Goal: Information Seeking & Learning: Learn about a topic

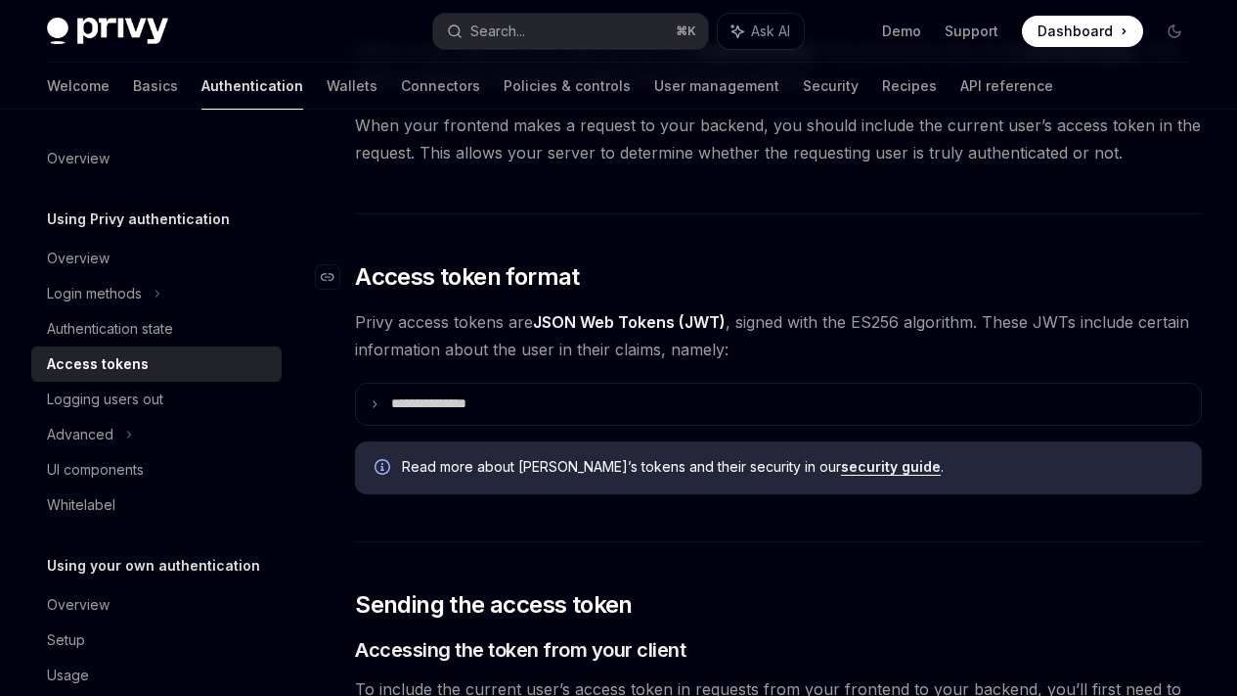
scroll to position [489, 0]
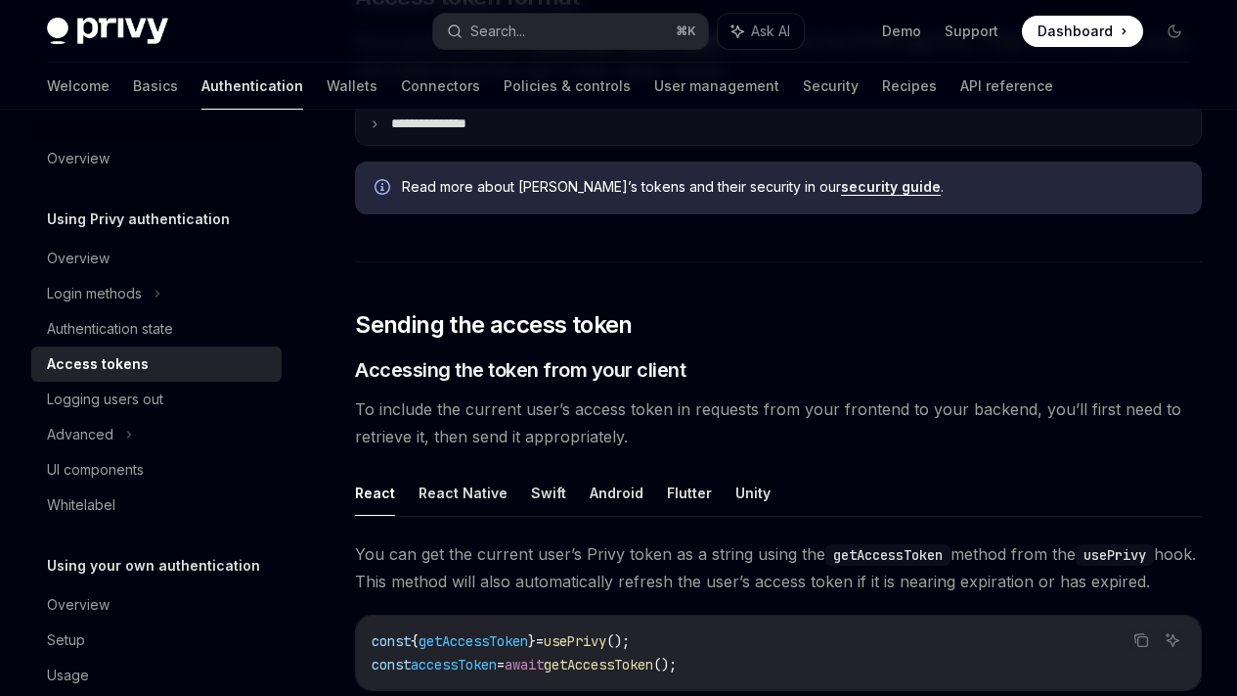
click at [443, 145] on summary "**********" at bounding box center [778, 124] width 845 height 41
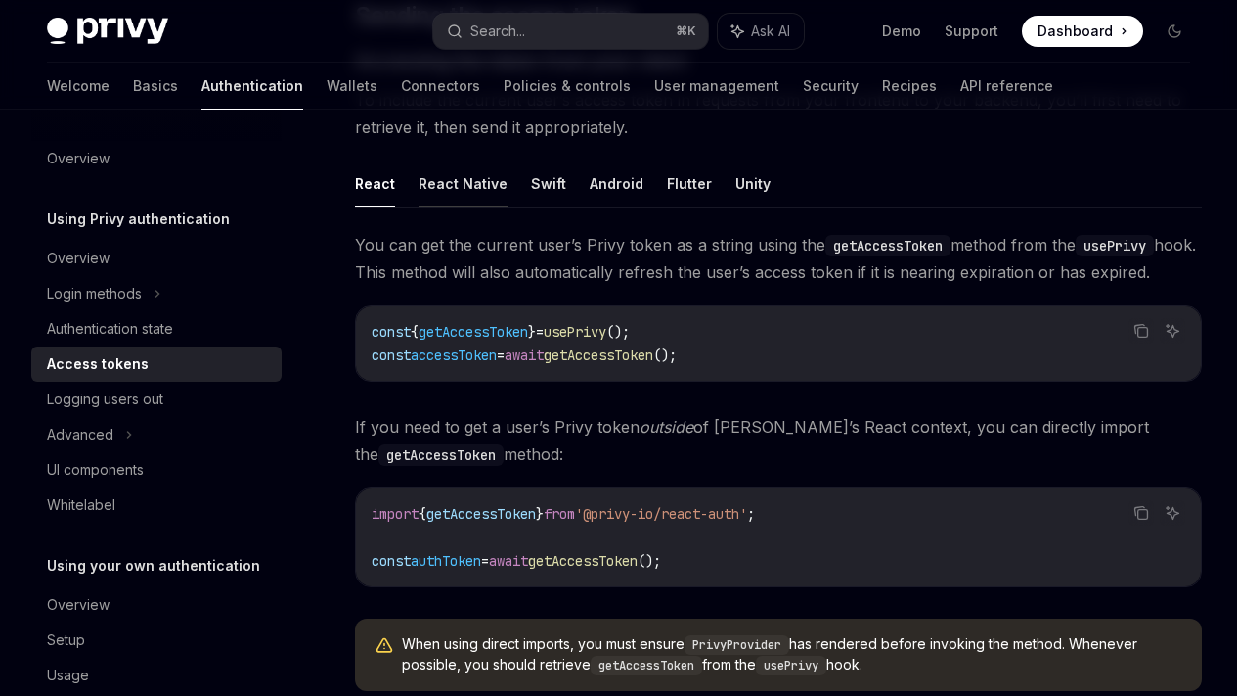
scroll to position [1476, 0]
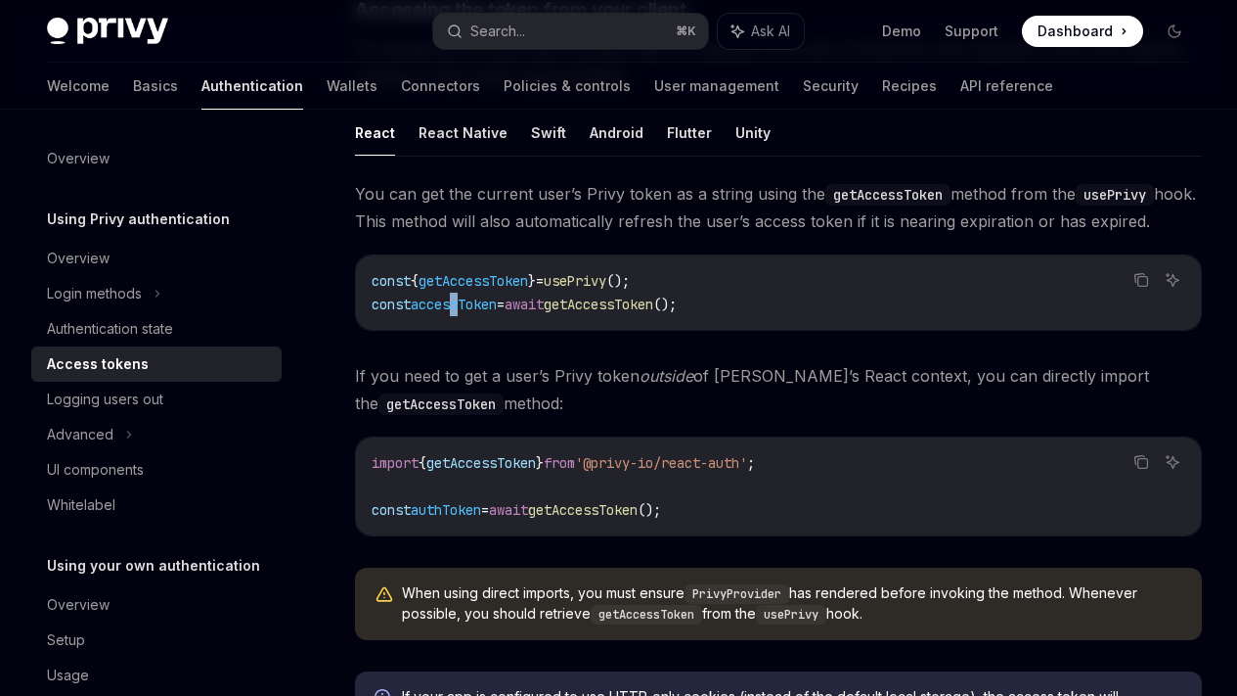
click at [458, 313] on span "accessToken" at bounding box center [454, 304] width 86 height 18
copy span "s"
drag, startPoint x: 516, startPoint y: 539, endPoint x: 435, endPoint y: 526, distance: 81.2
click at [423, 313] on span "const accessToken = await getAccessToken ();" at bounding box center [524, 304] width 305 height 18
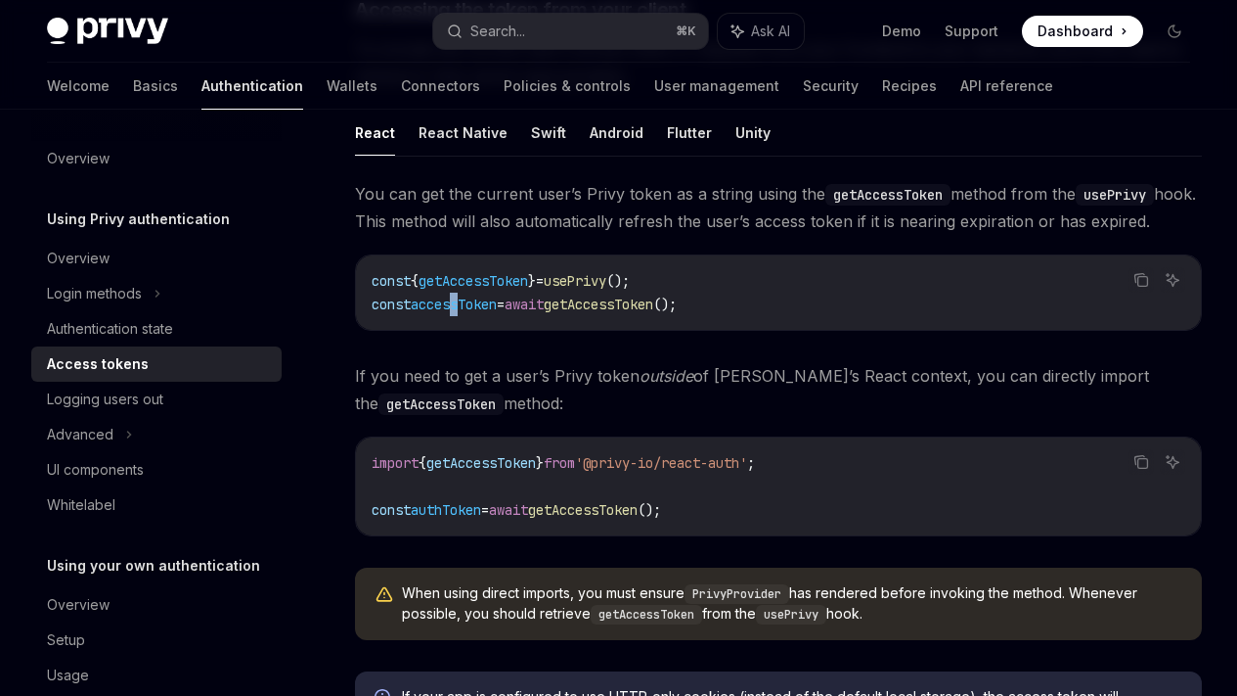
copy span "accessToken"
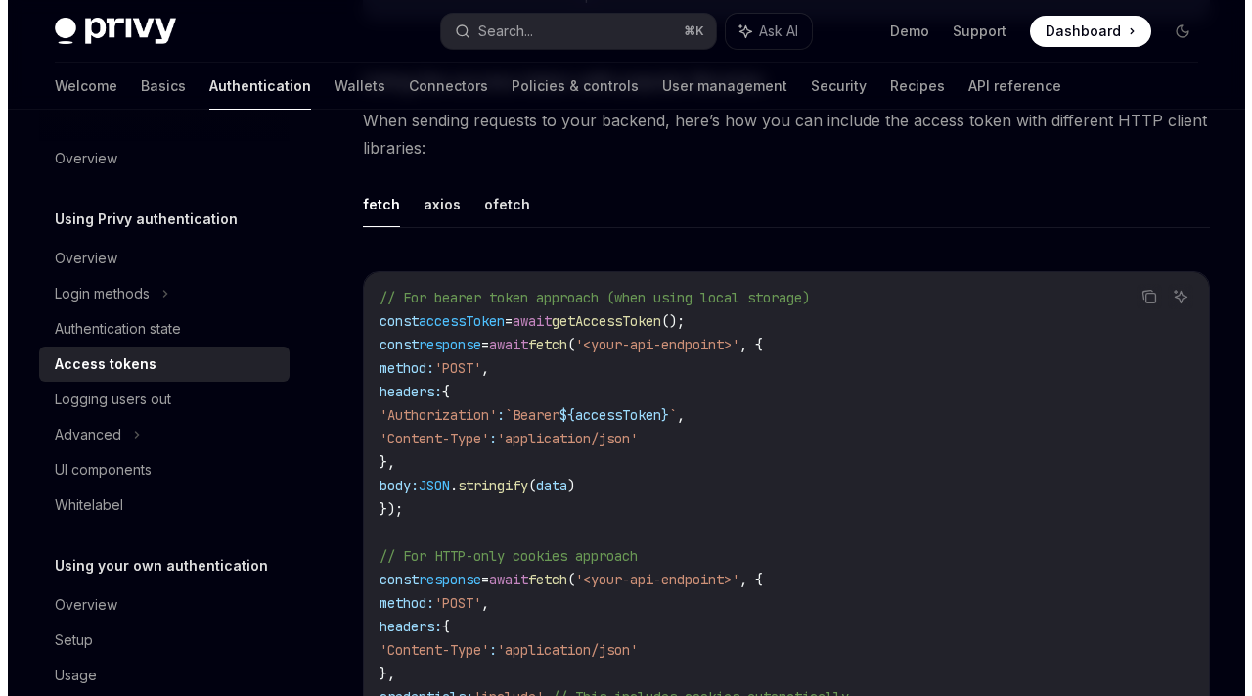
scroll to position [2229, 0]
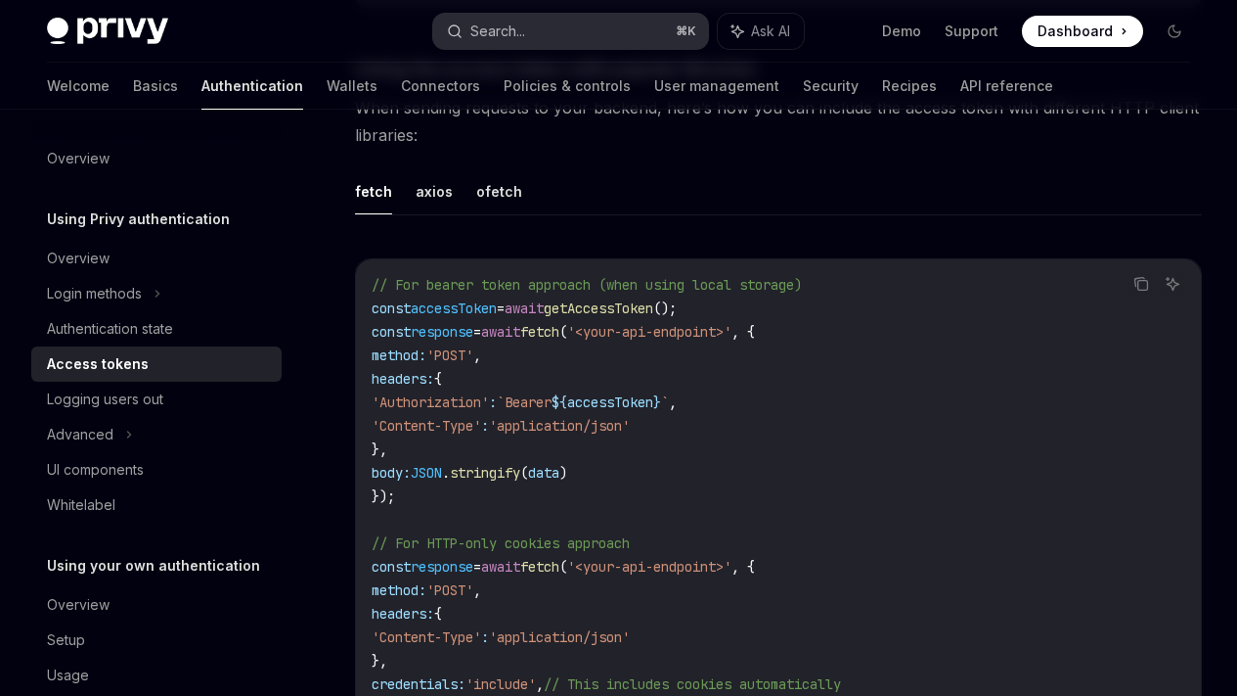
click at [523, 17] on button "Search... ⌘ K" at bounding box center [570, 31] width 275 height 35
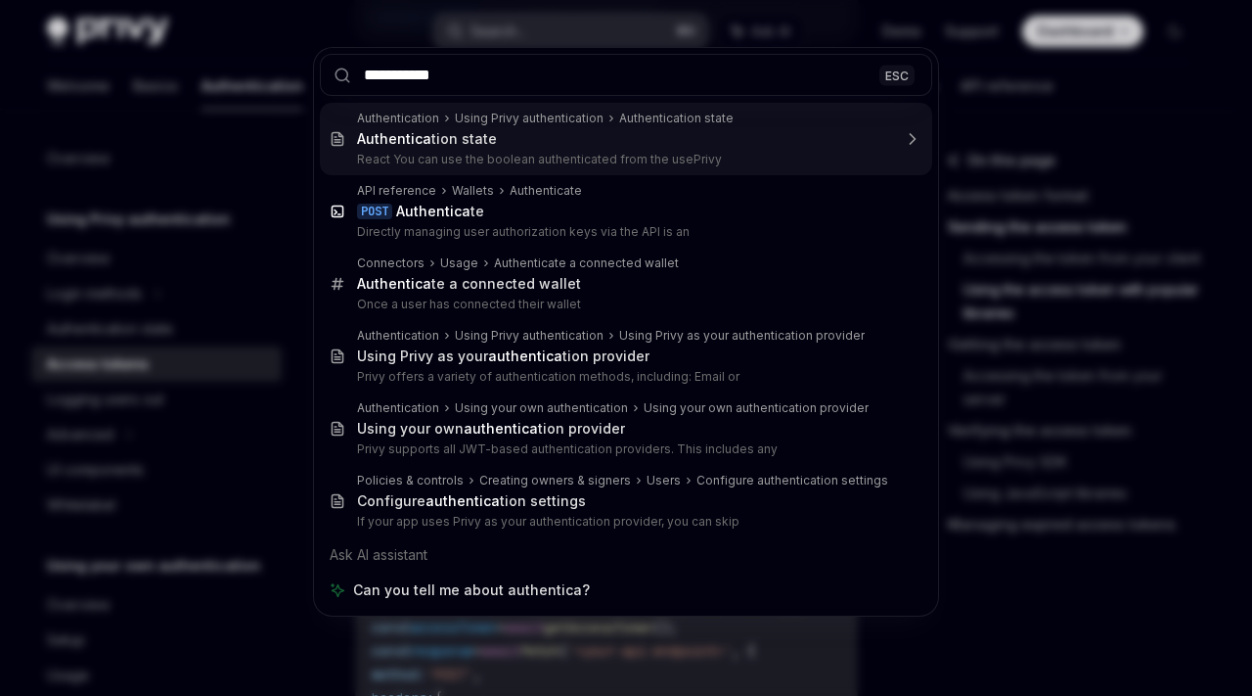
type input "**********"
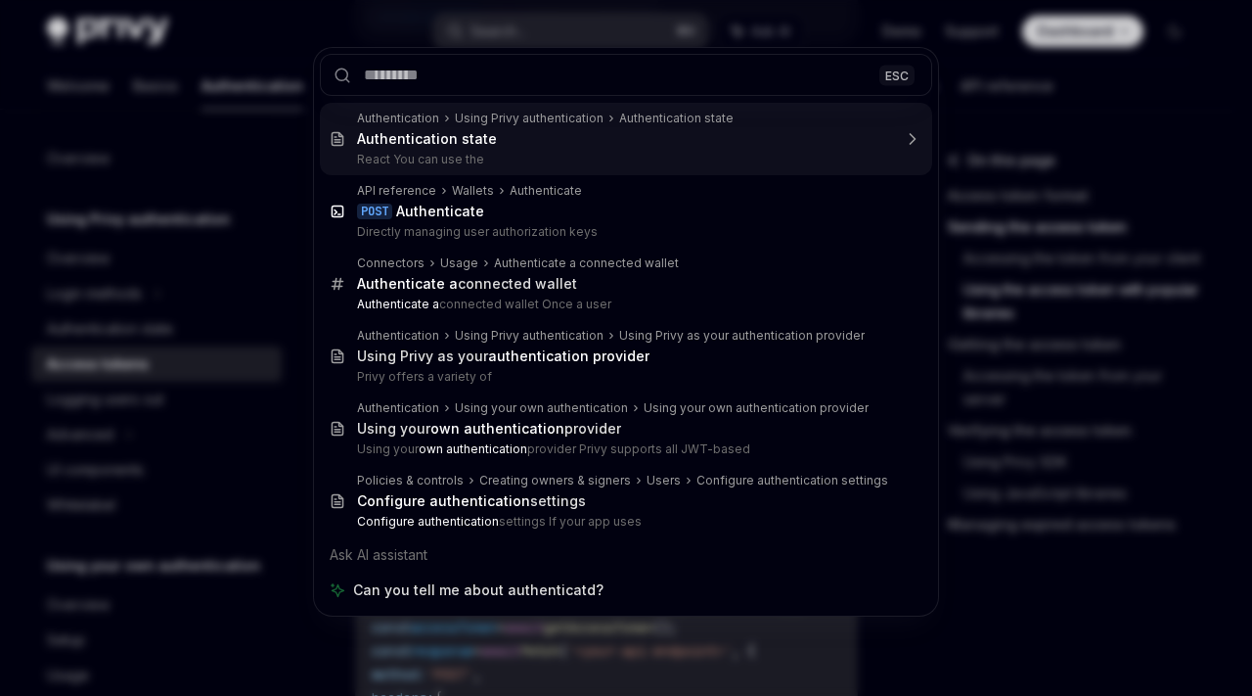
type textarea "*"
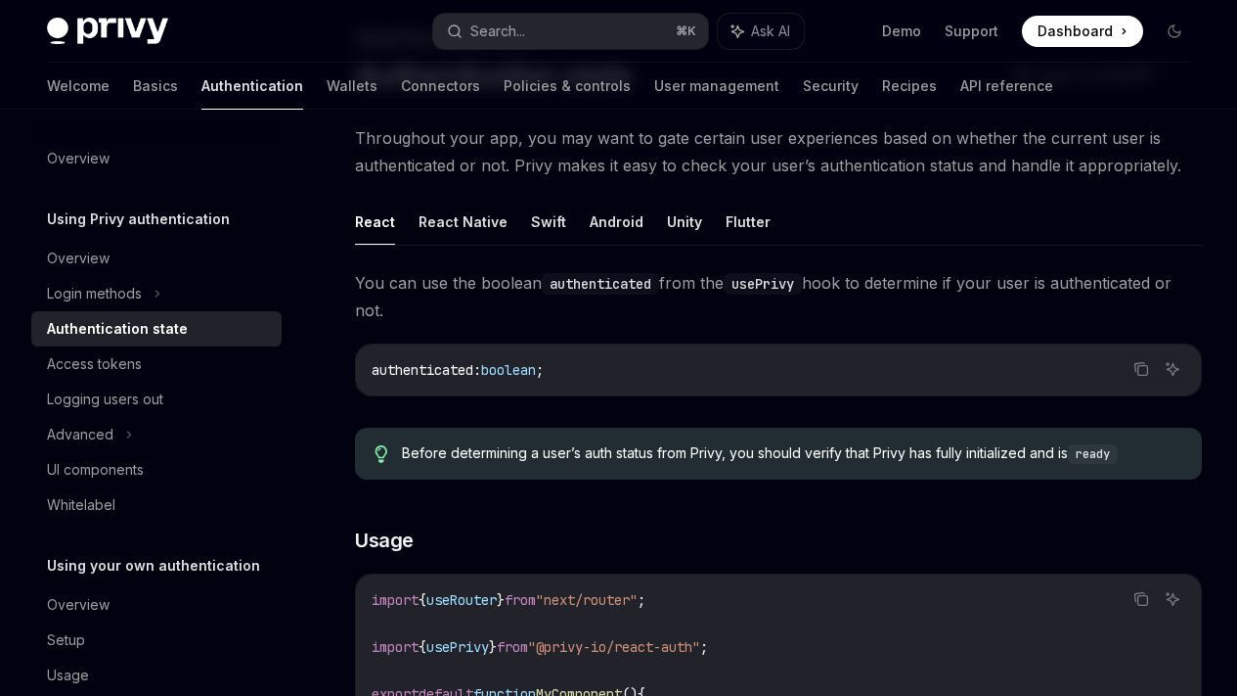
scroll to position [185, 0]
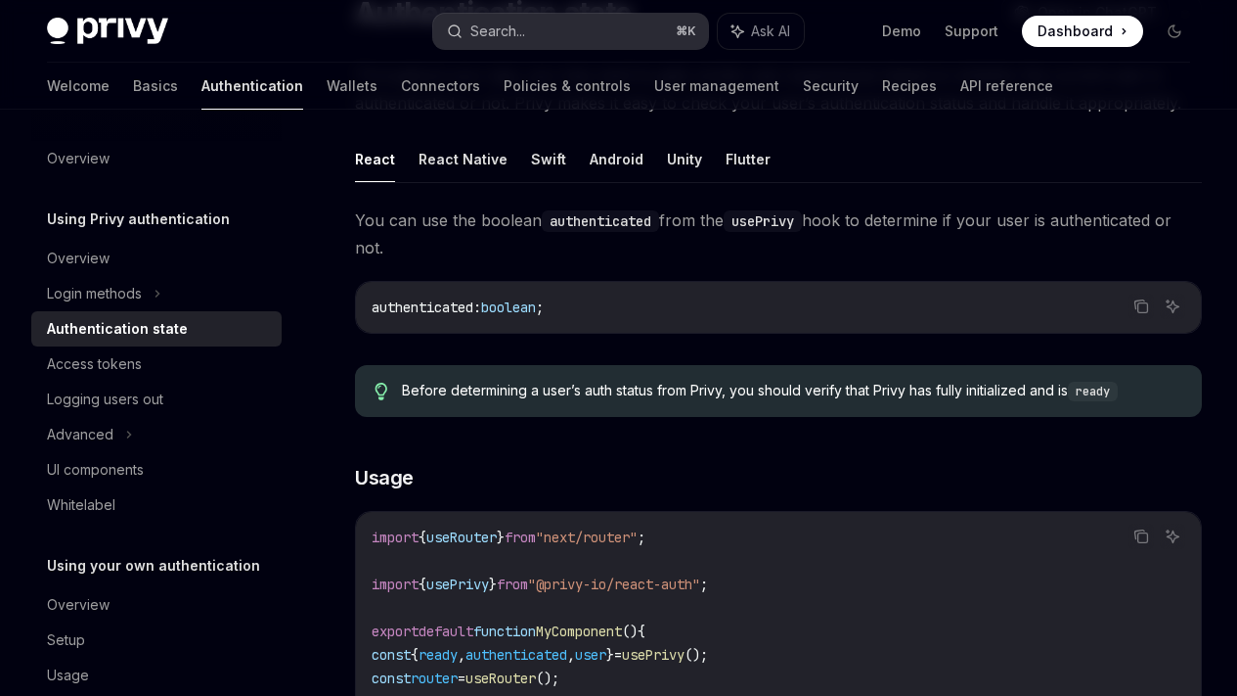
click at [529, 38] on button "Search... ⌘ K" at bounding box center [570, 31] width 275 height 35
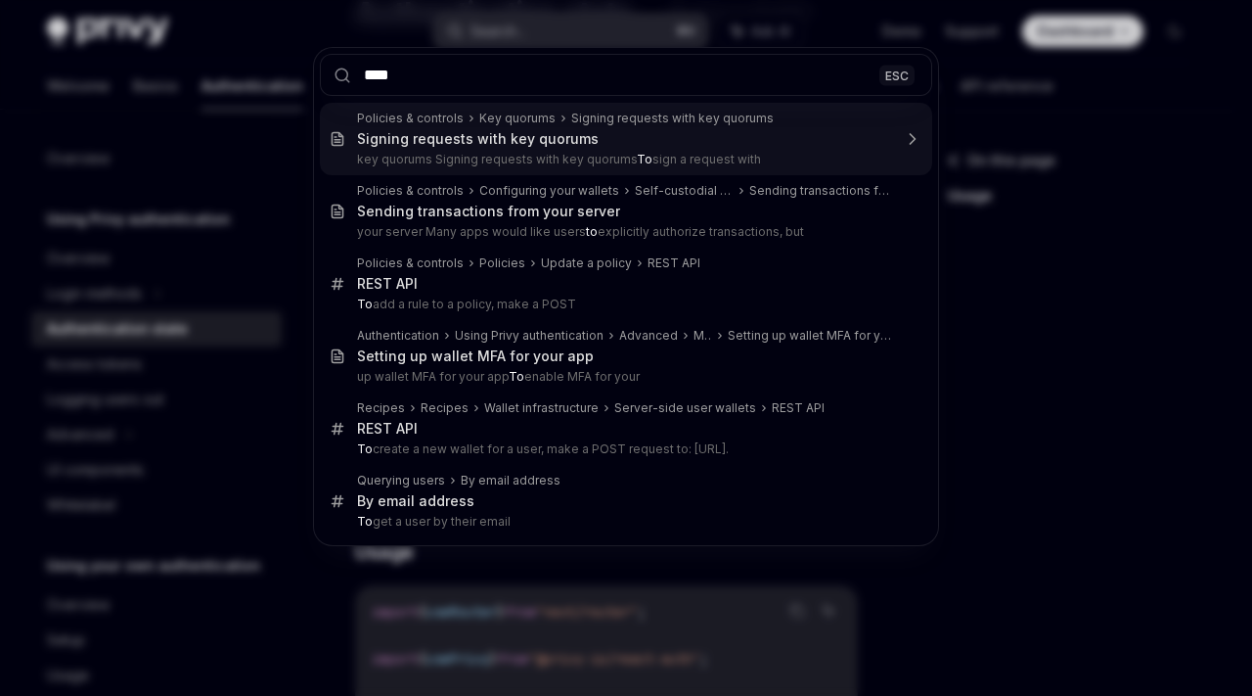
type input "*****"
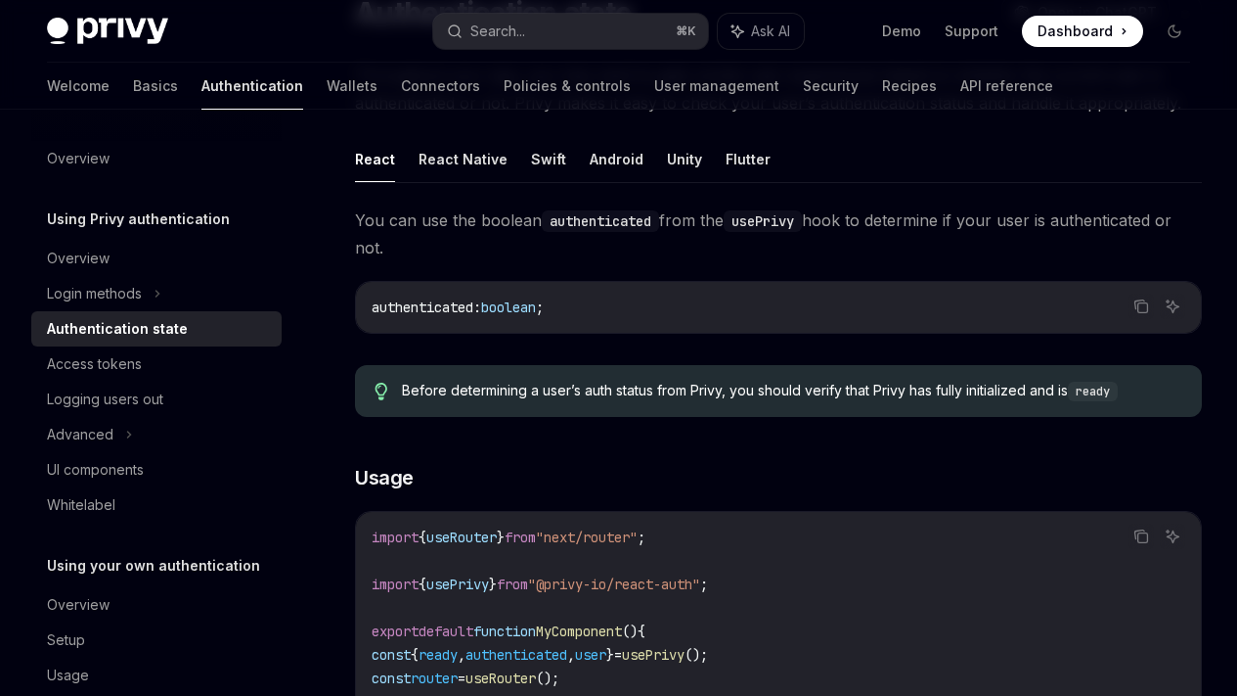
type textarea "*"
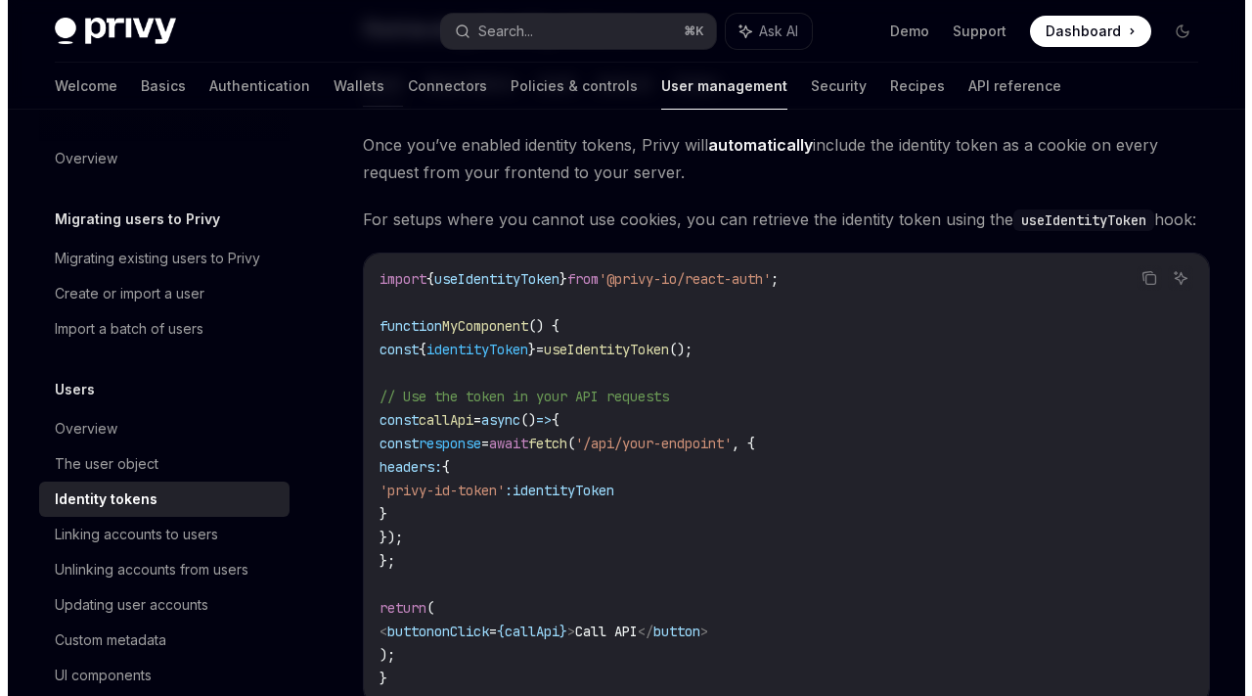
scroll to position [1784, 0]
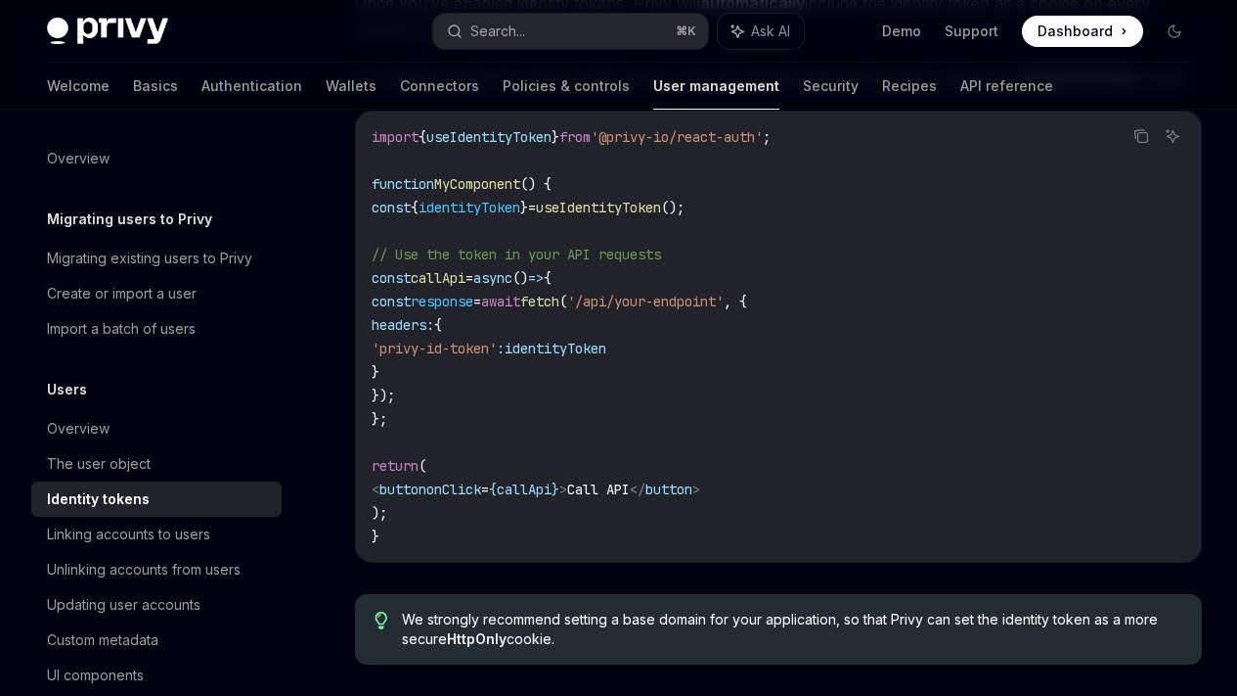
click at [545, 146] on span "useIdentityToken" at bounding box center [489, 137] width 125 height 18
copy span "useIdentityToken"
click at [592, 24] on button "Search... ⌘ K" at bounding box center [570, 31] width 275 height 35
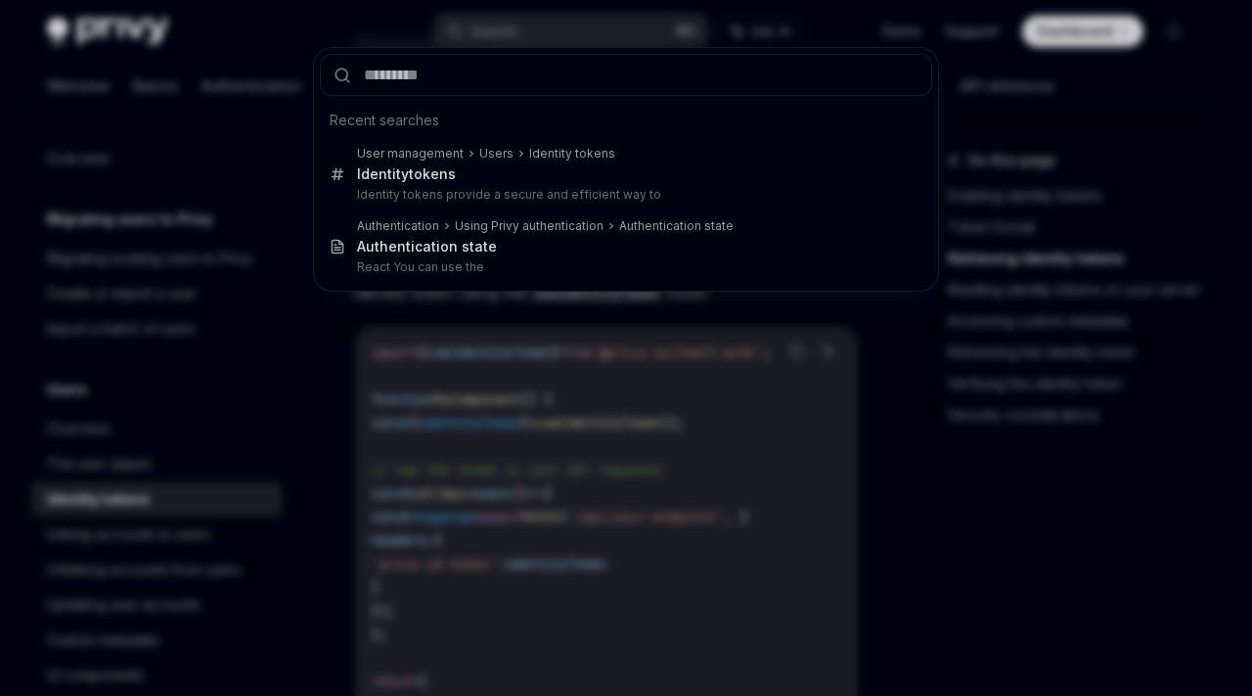
type input "**********"
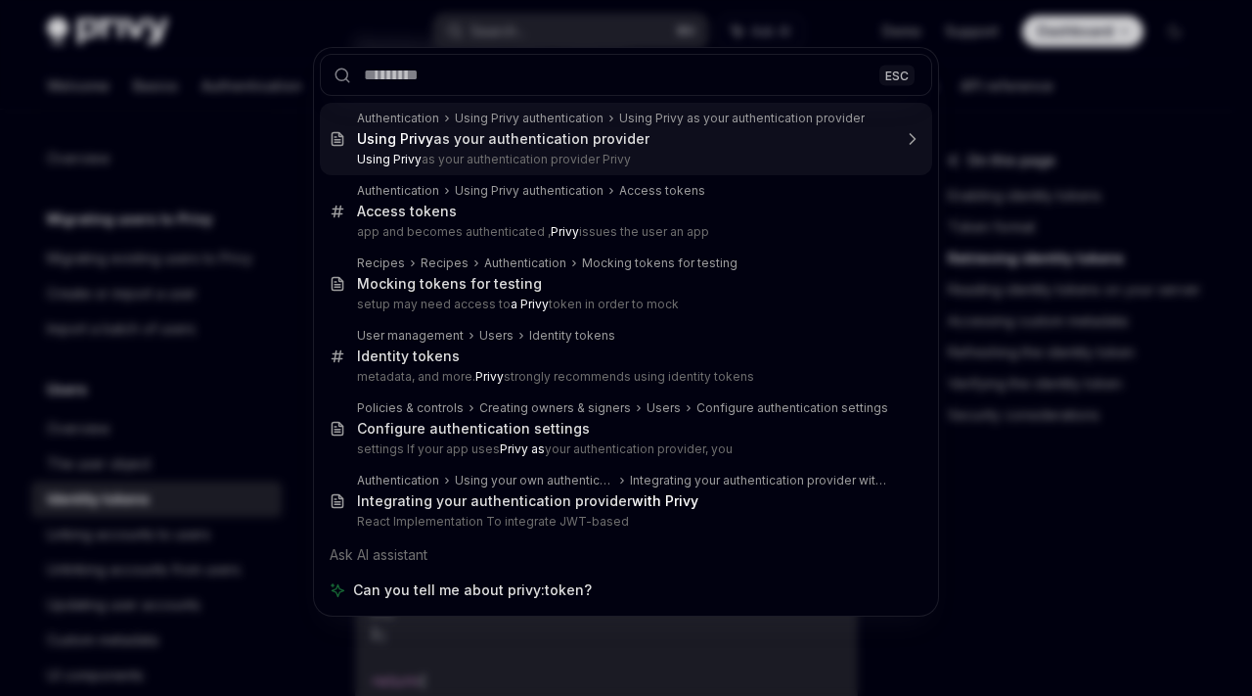
type textarea "*"
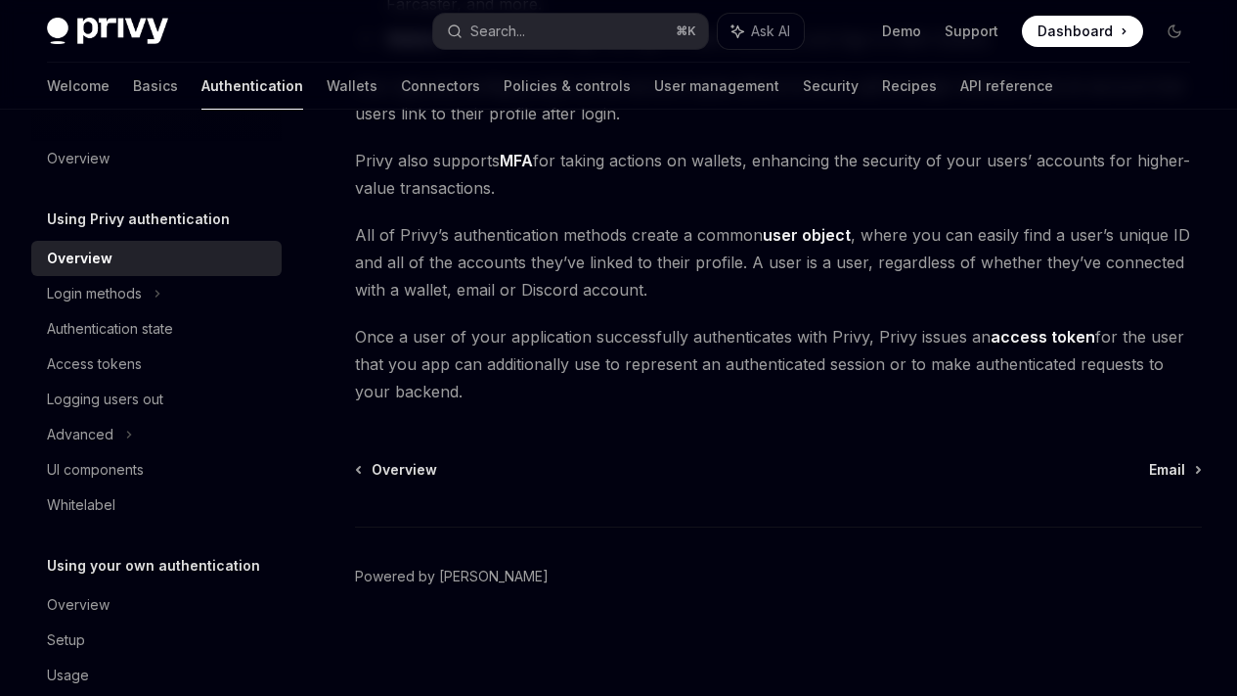
scroll to position [516, 0]
click at [1149, 479] on span "Email" at bounding box center [1167, 470] width 36 height 20
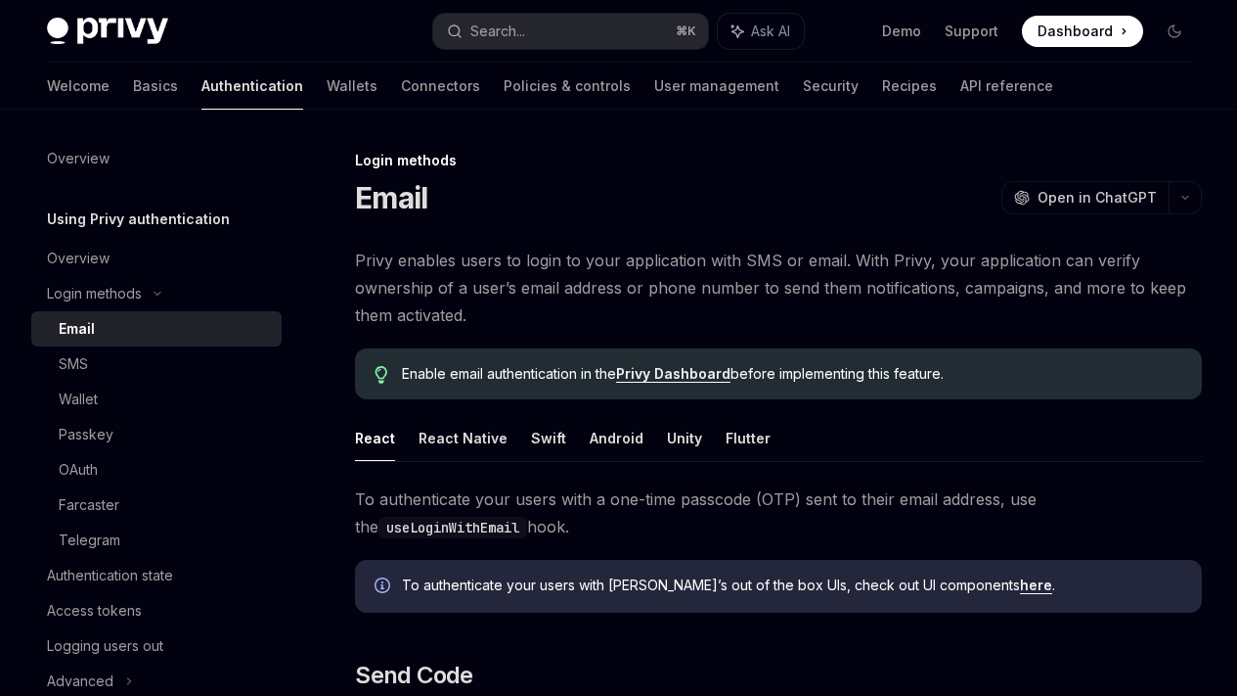
type textarea "*"
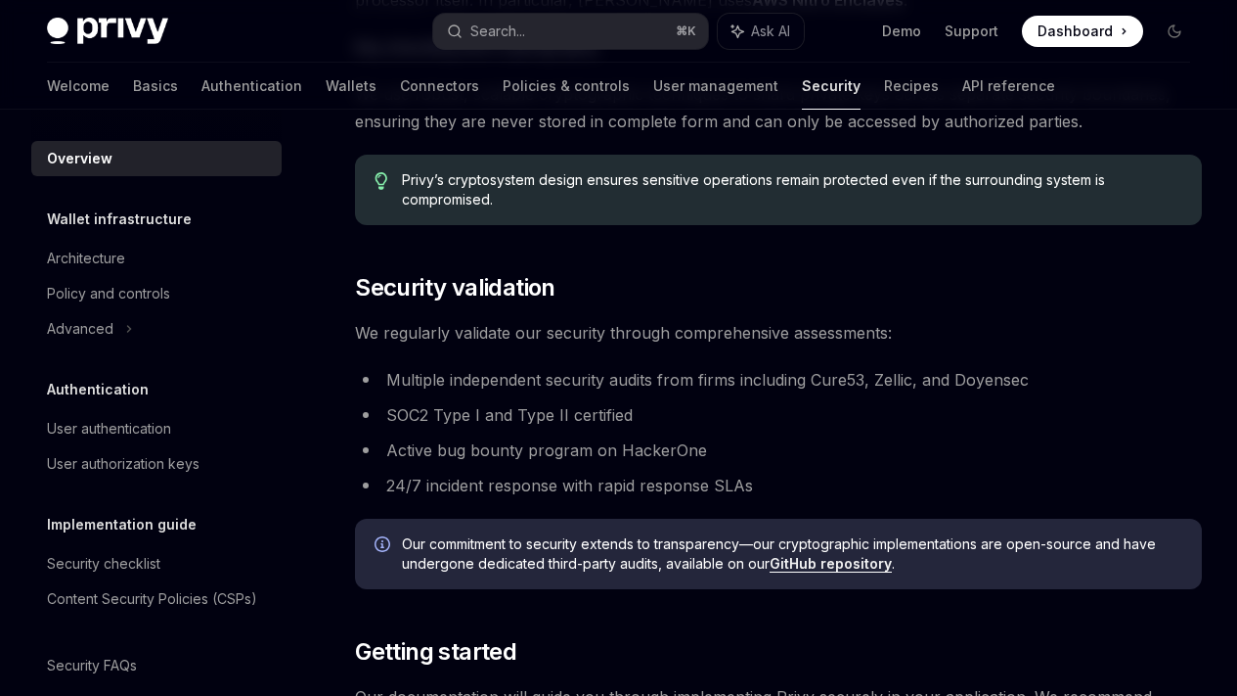
scroll to position [1165, 0]
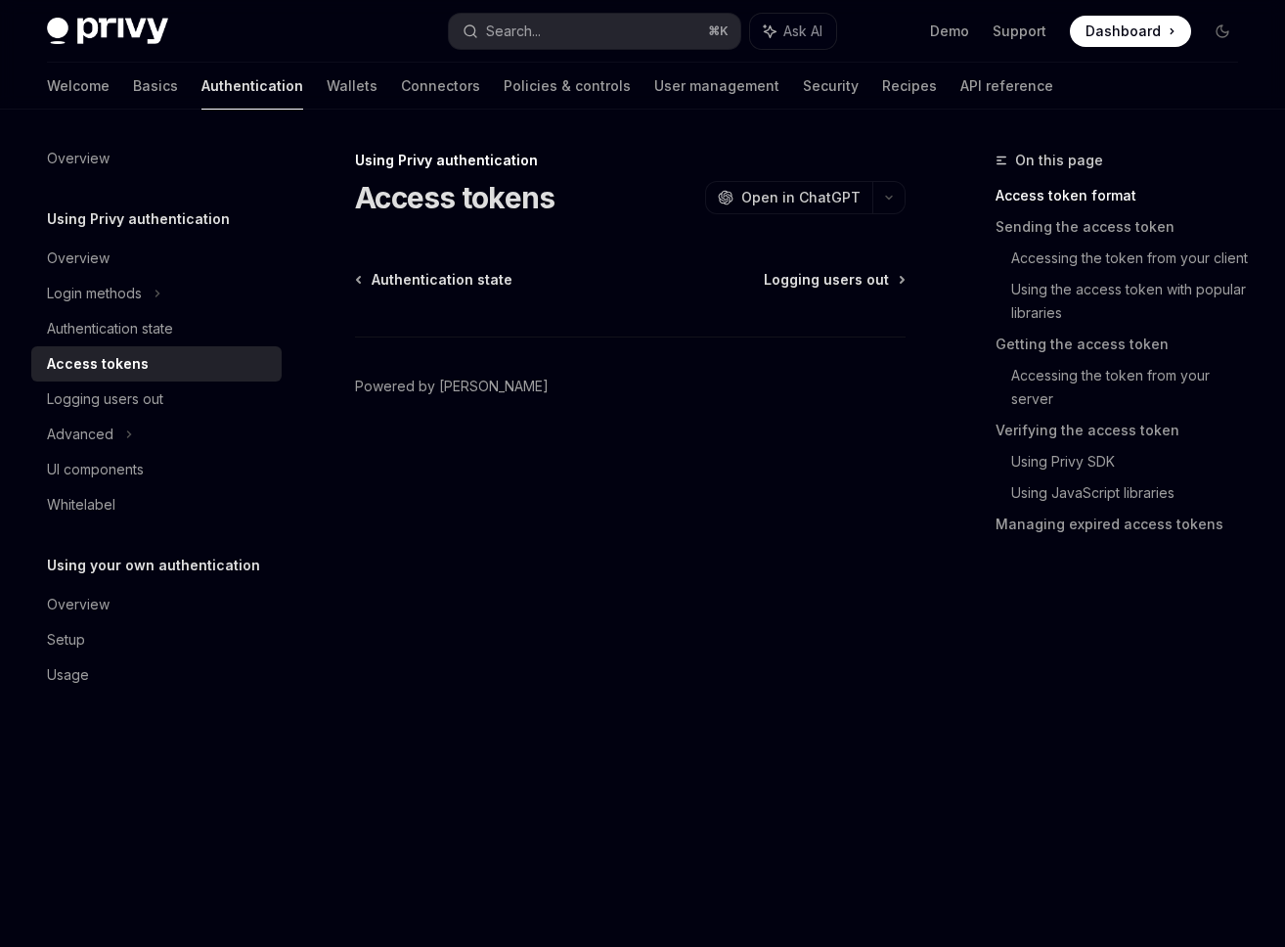
click at [517, 422] on footer "Powered by [PERSON_NAME]" at bounding box center [630, 421] width 551 height 169
click at [474, 185] on h1 "Access tokens" at bounding box center [455, 197] width 200 height 35
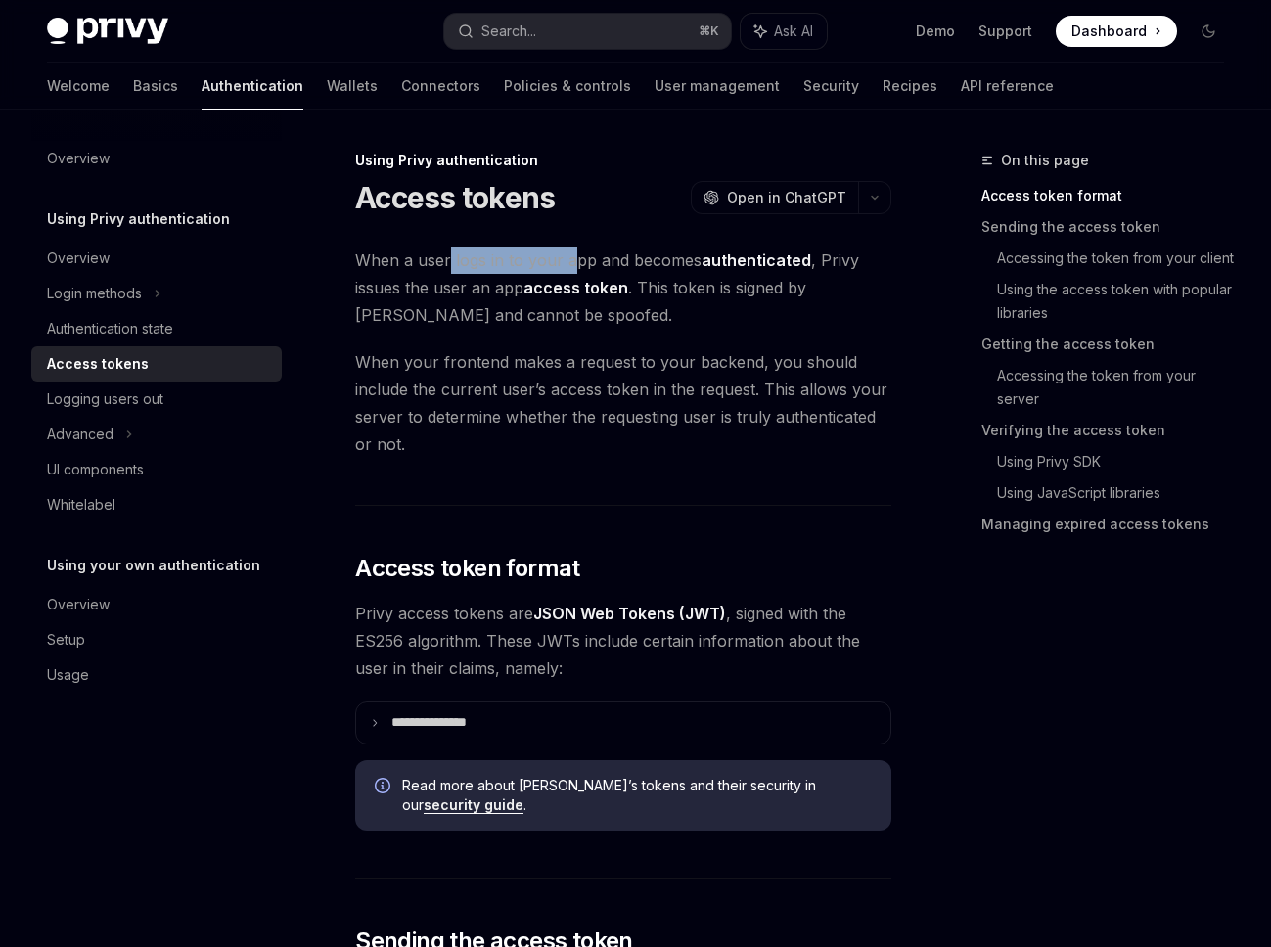
drag, startPoint x: 447, startPoint y: 259, endPoint x: 571, endPoint y: 253, distance: 124.4
click at [571, 253] on span "When a user logs in to your app and becomes authenticated , Privy issues the us…" at bounding box center [623, 288] width 536 height 82
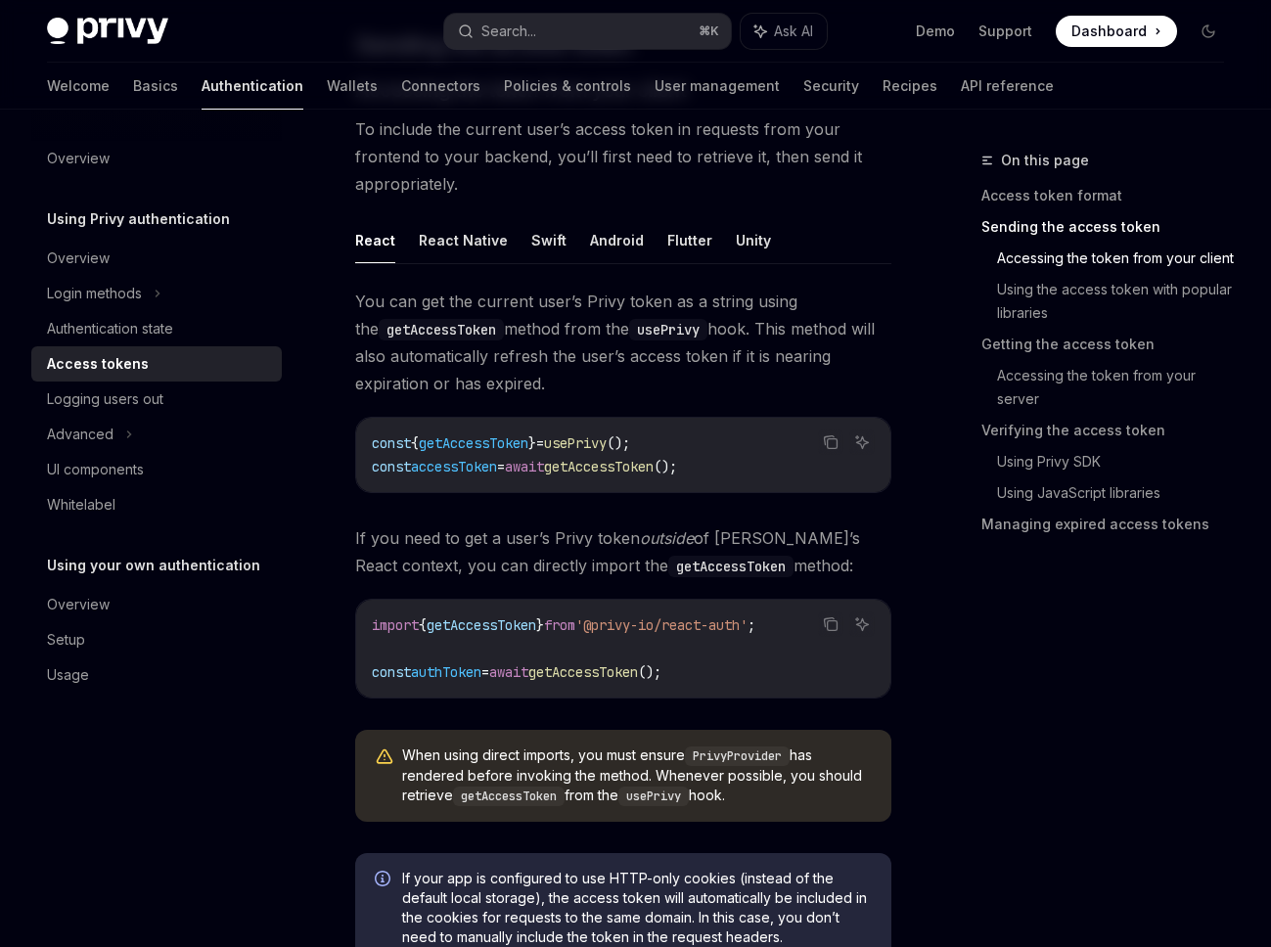
scroll to position [1122, 0]
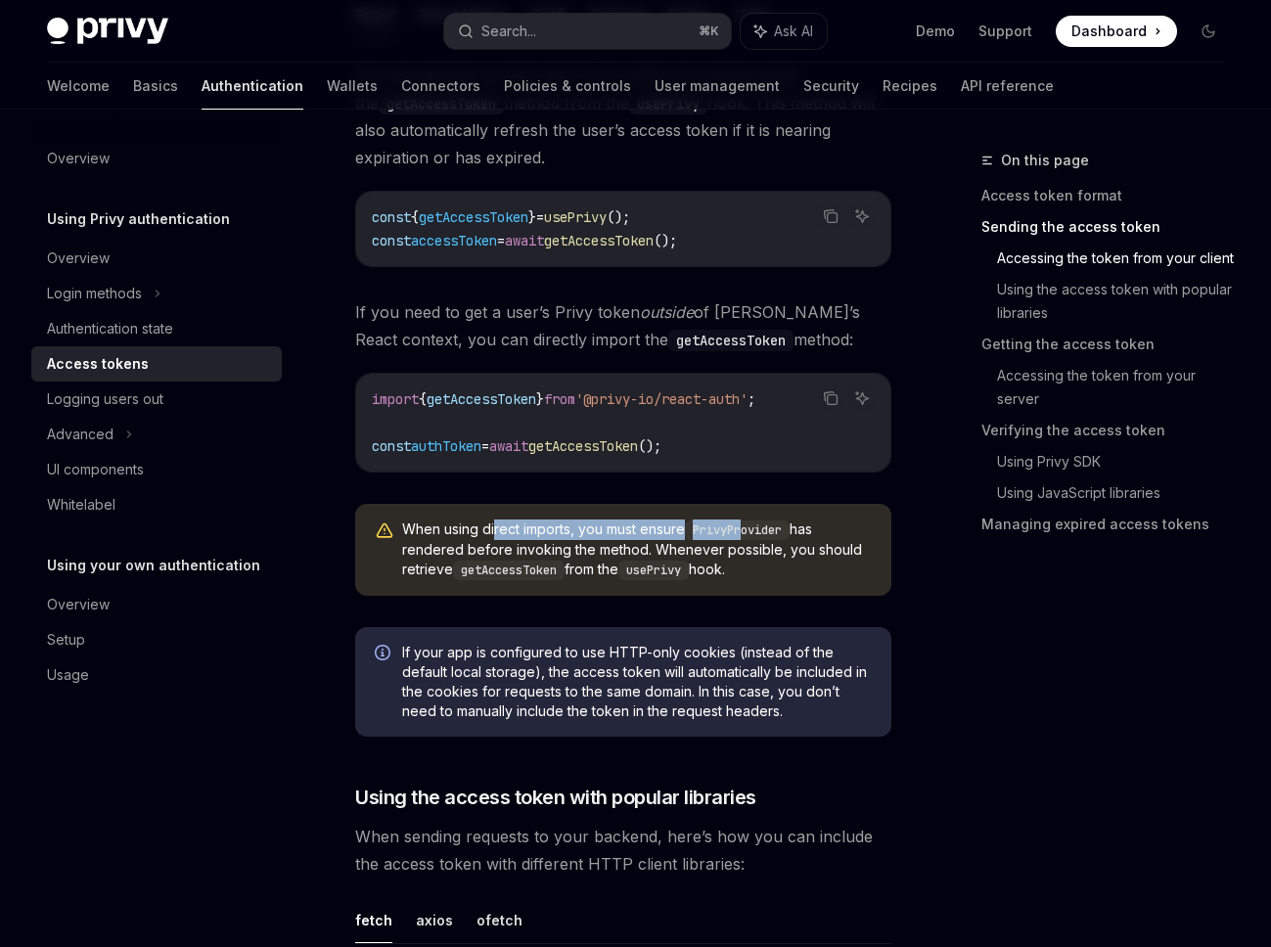
drag, startPoint x: 494, startPoint y: 516, endPoint x: 776, endPoint y: 541, distance: 282.9
click at [753, 520] on span "When using direct imports, you must ensure PrivyProvider has rendered before in…" at bounding box center [637, 549] width 470 height 61
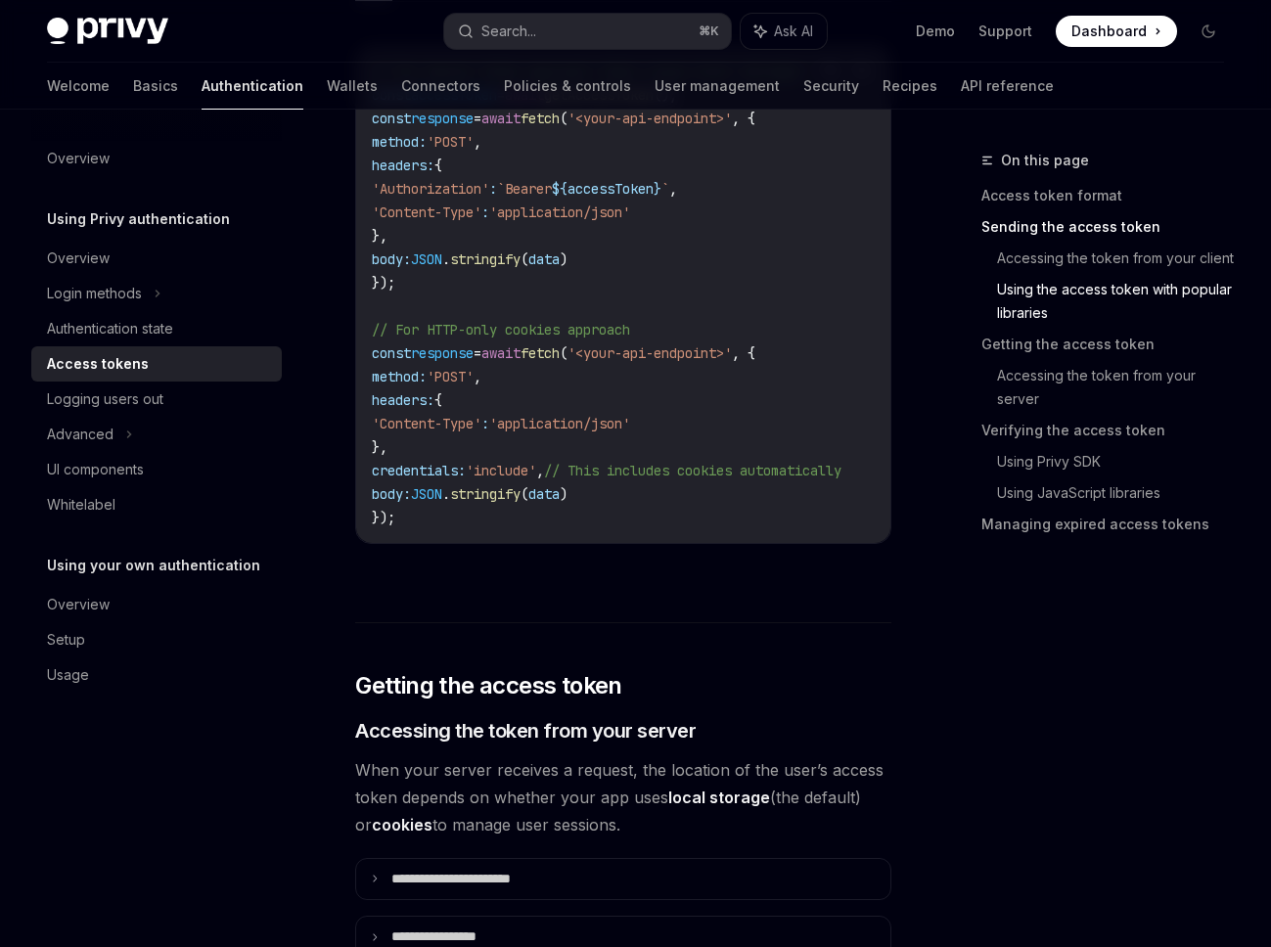
scroll to position [2153, 0]
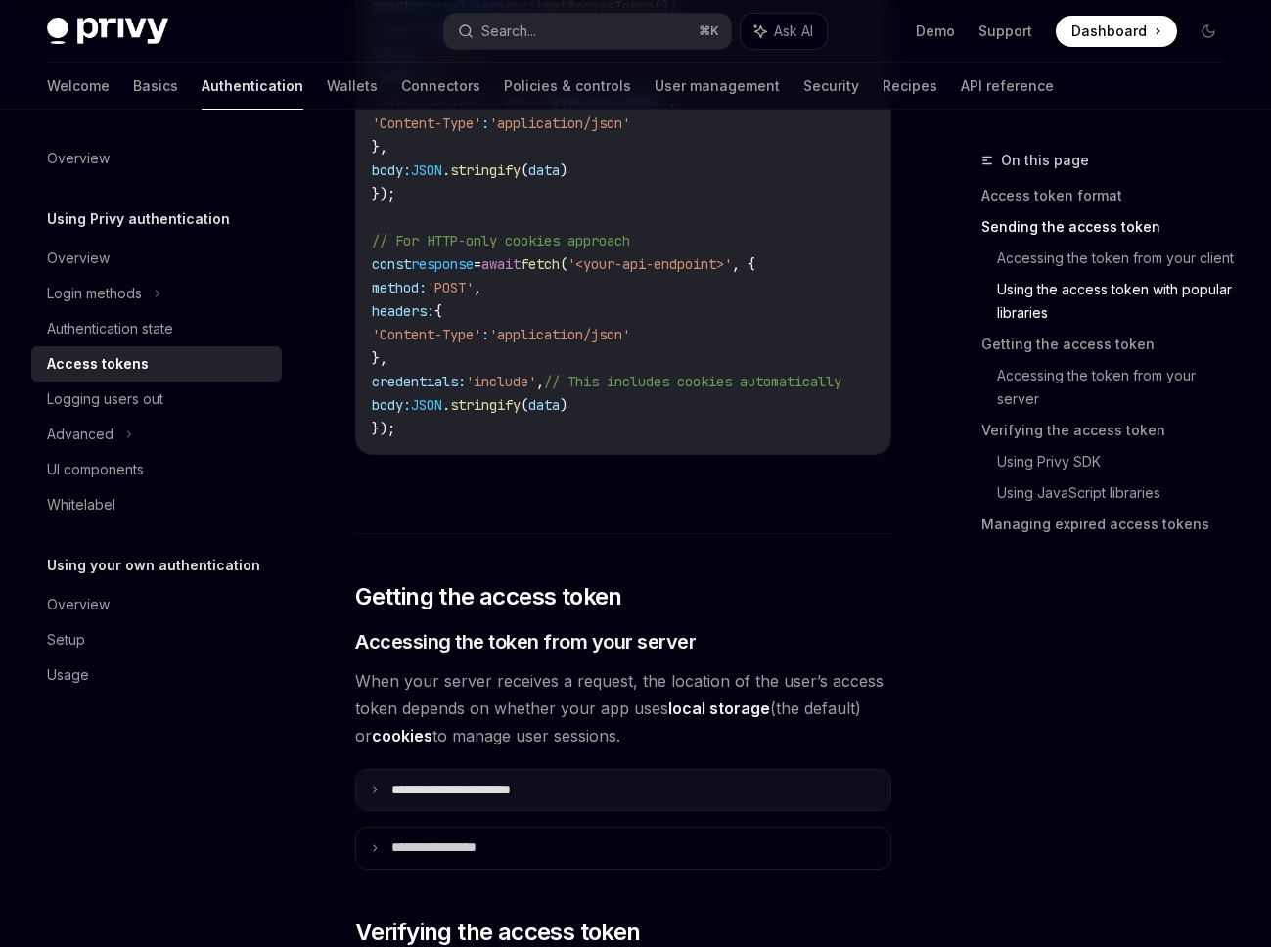
drag, startPoint x: 473, startPoint y: 798, endPoint x: 475, endPoint y: 786, distance: 11.9
click at [473, 798] on summary "**********" at bounding box center [623, 790] width 534 height 41
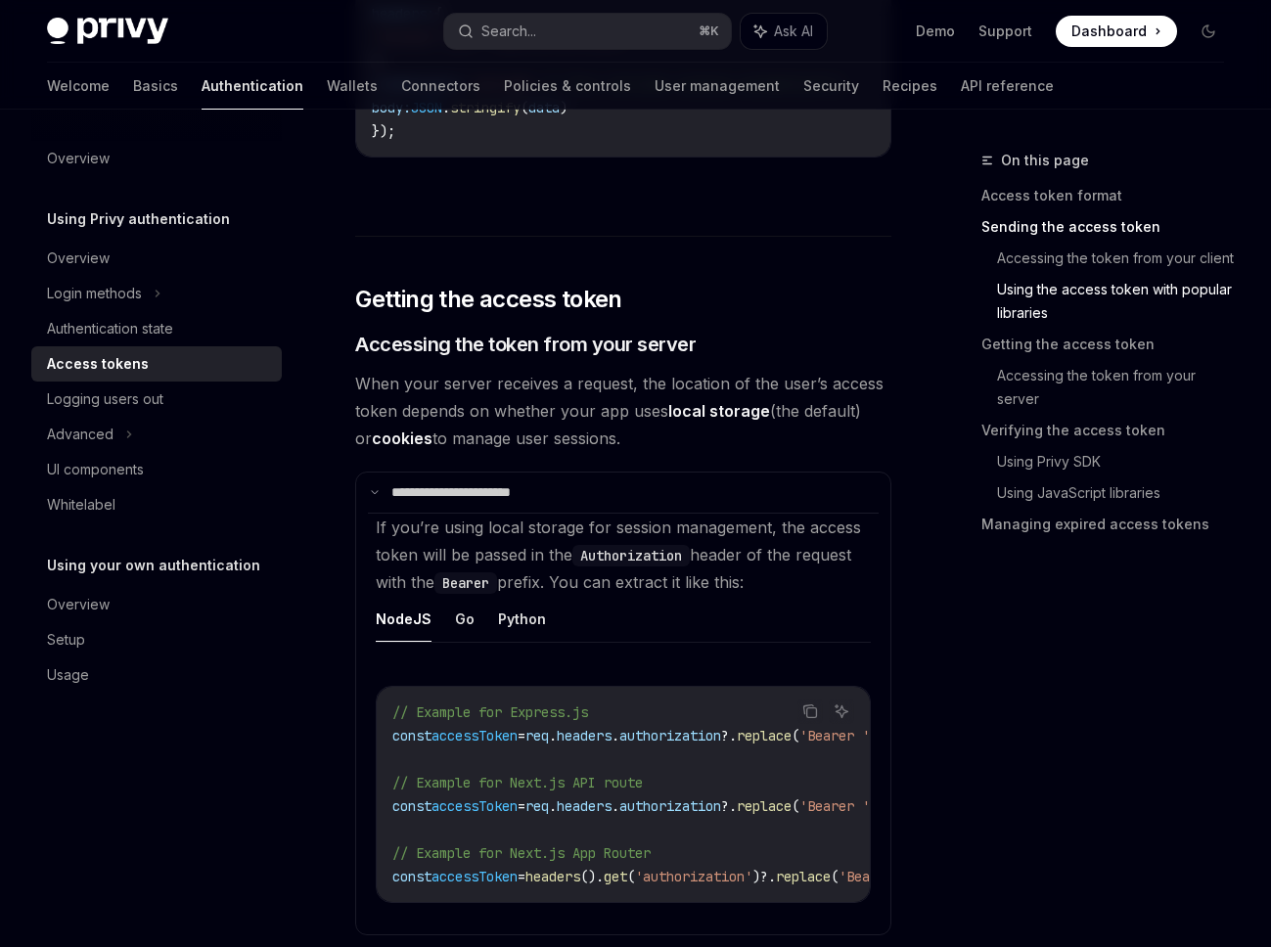
scroll to position [2778, 0]
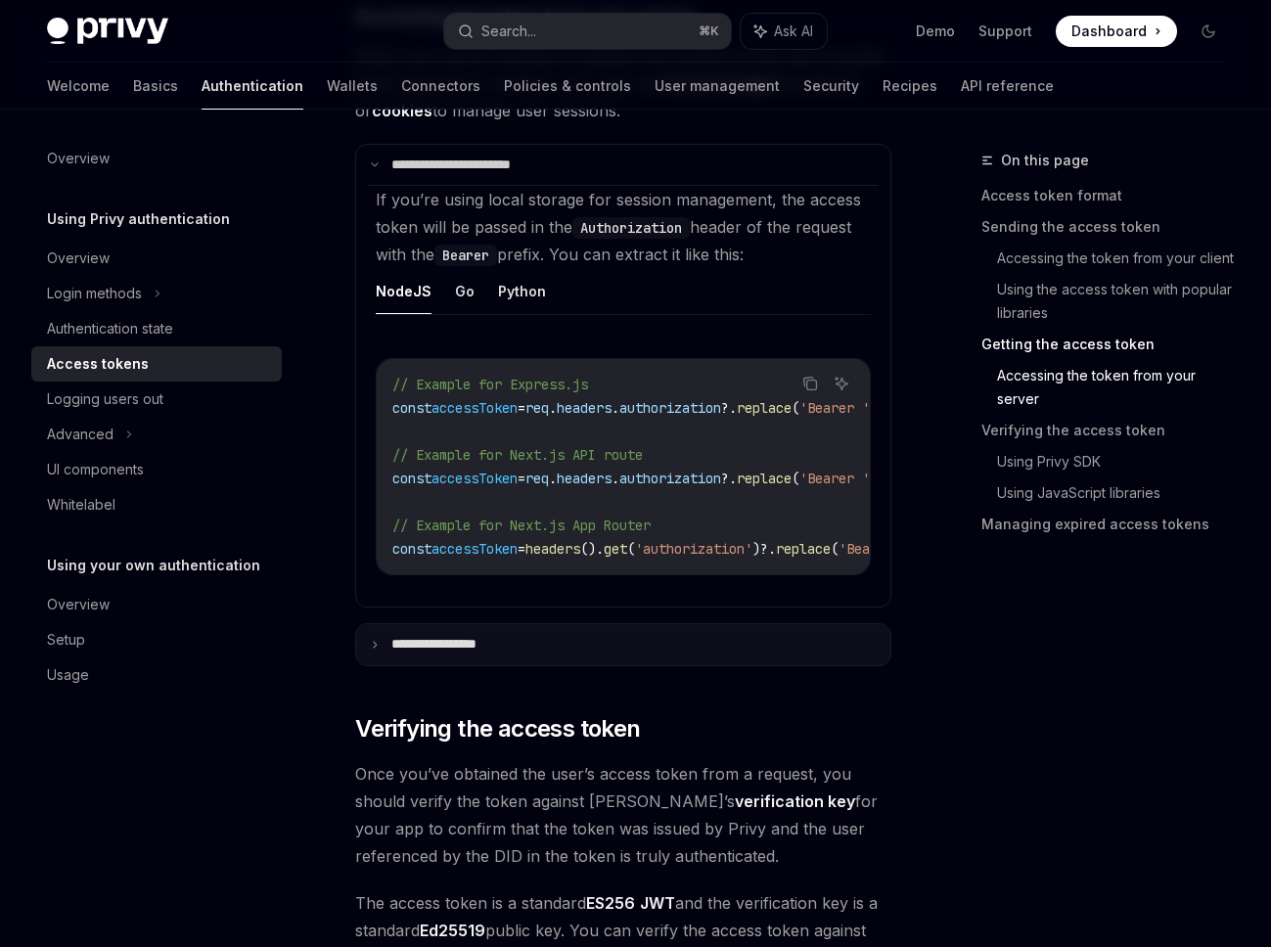
click at [498, 655] on summary "**********" at bounding box center [623, 644] width 534 height 41
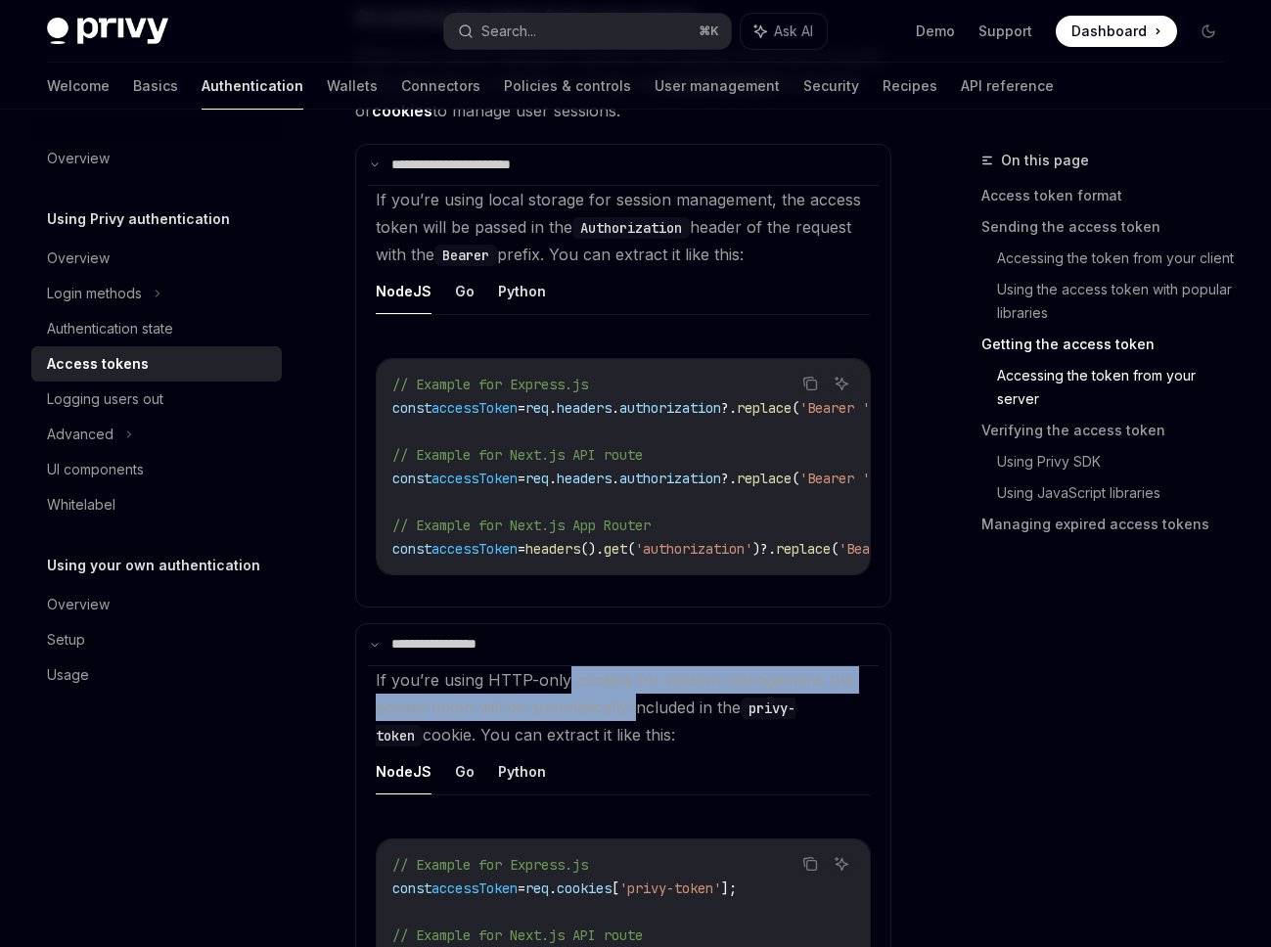
drag, startPoint x: 561, startPoint y: 687, endPoint x: 639, endPoint y: 696, distance: 78.9
click at [639, 696] on span "If you’re using HTTP-only cookies for session management, the access token will…" at bounding box center [615, 707] width 478 height 74
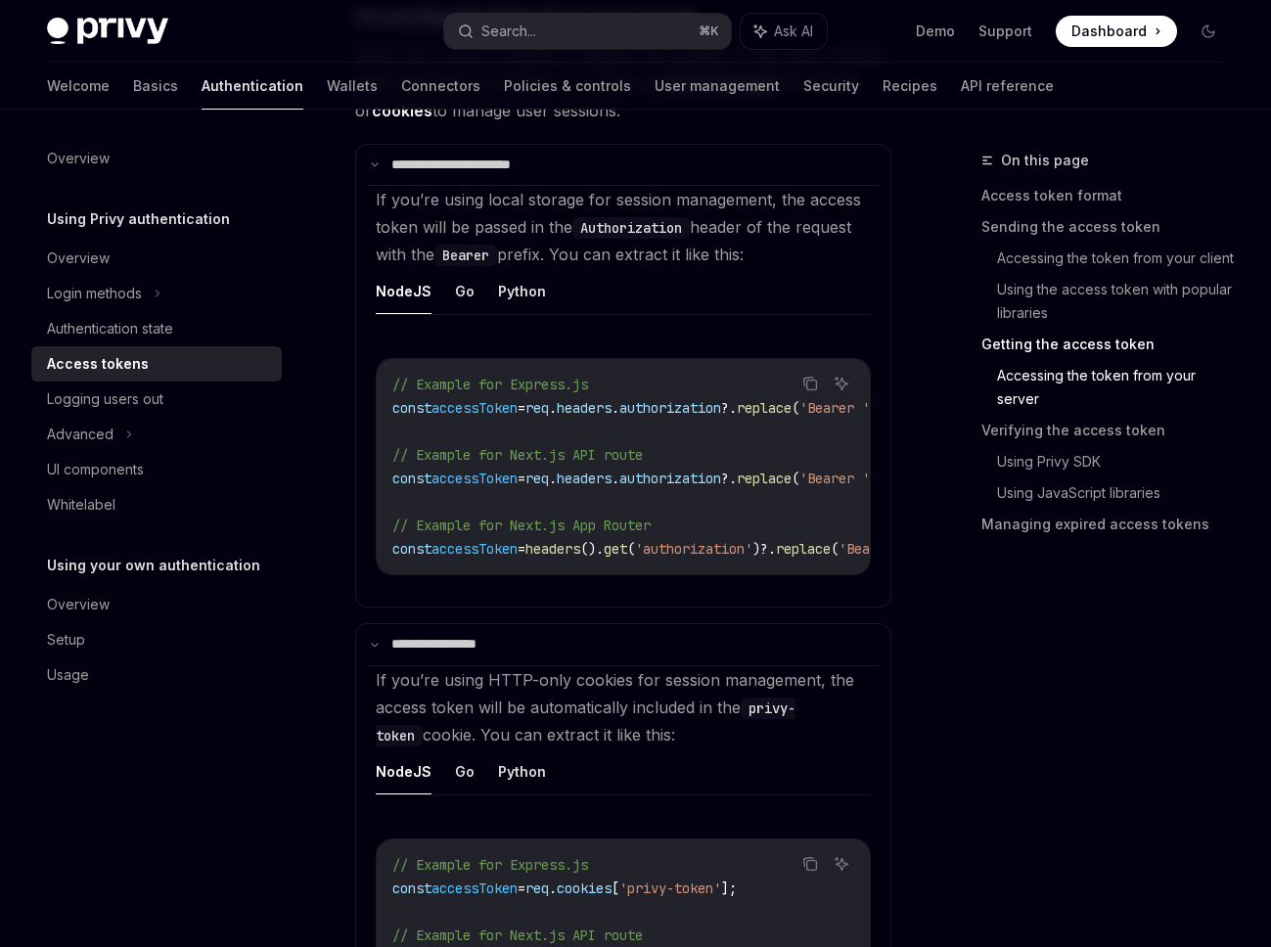
click at [616, 731] on span "If you’re using HTTP-only cookies for session management, the access token will…" at bounding box center [615, 707] width 478 height 74
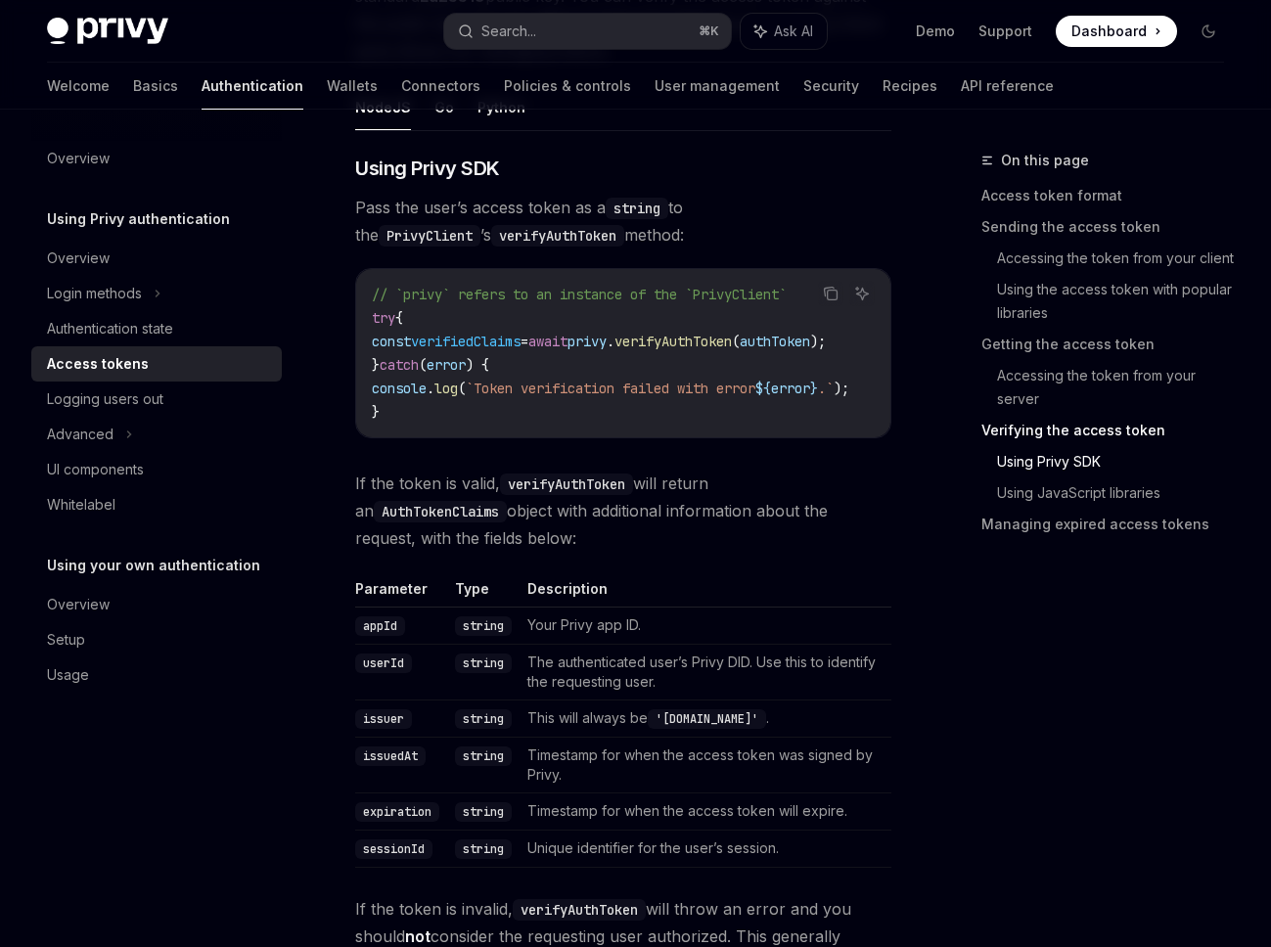
scroll to position [4229, 0]
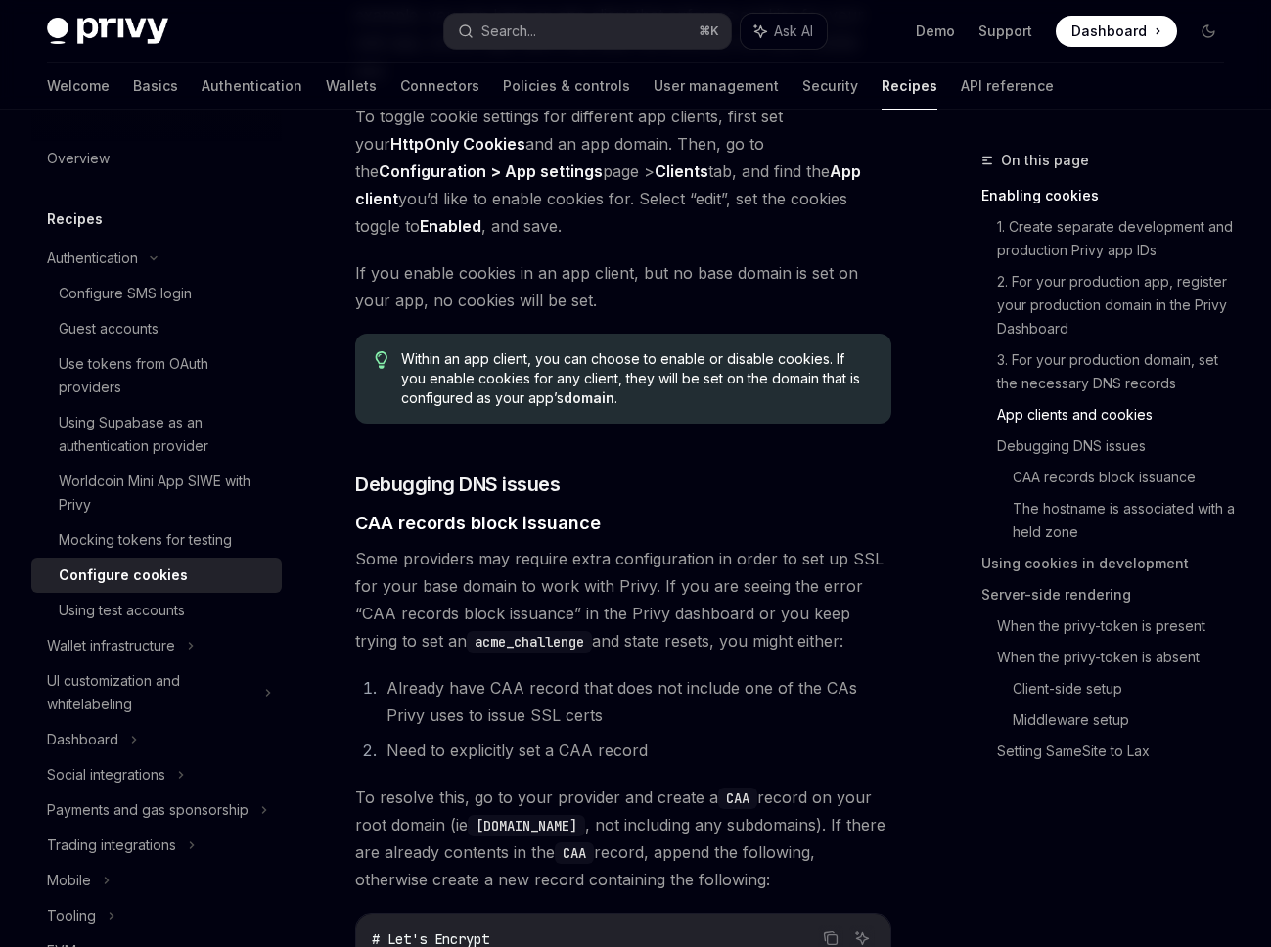
scroll to position [2356, 0]
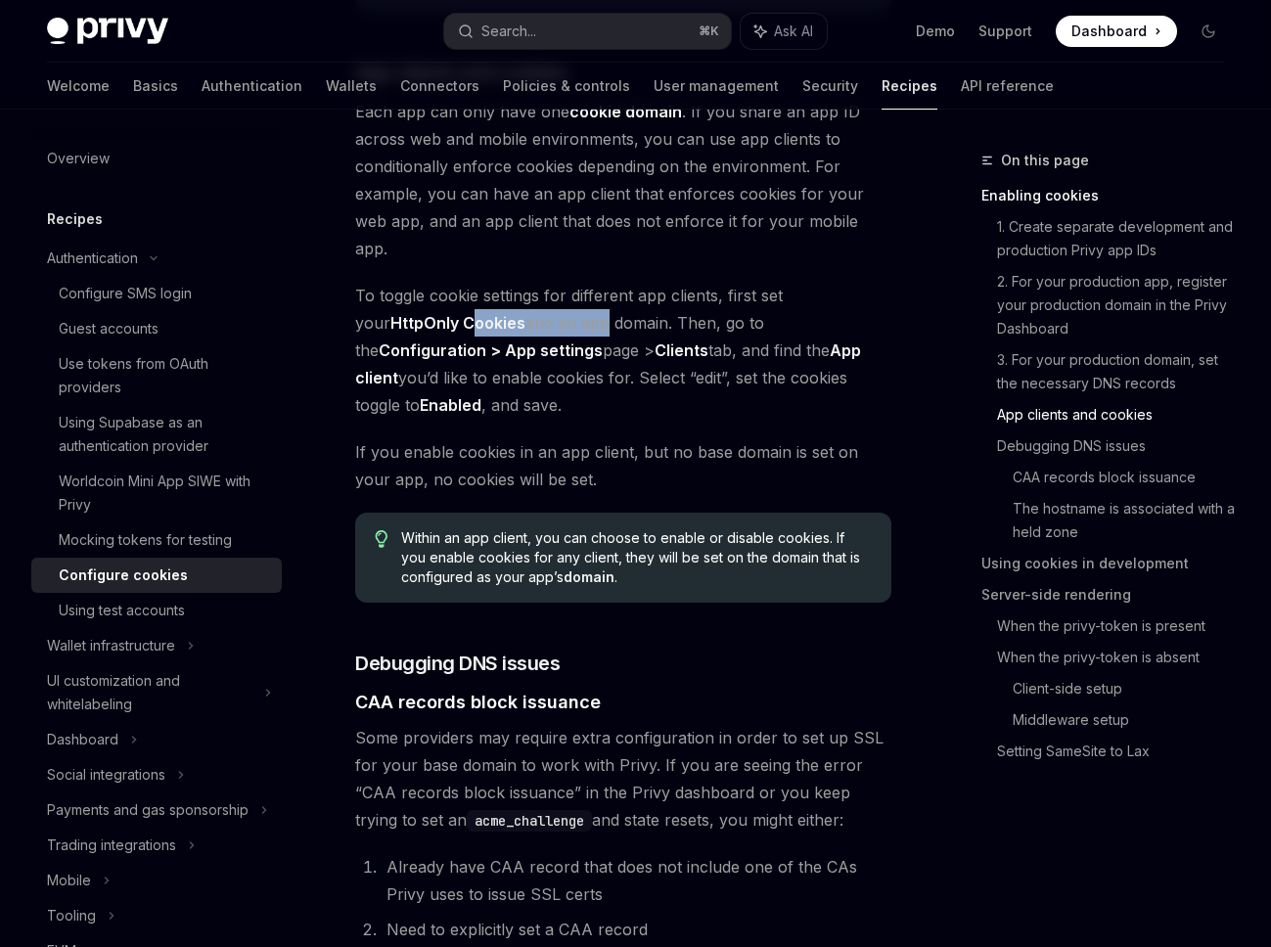
drag, startPoint x: 438, startPoint y: 329, endPoint x: 563, endPoint y: 336, distance: 125.4
click at [563, 336] on span "To toggle cookie settings for different app clients, first set your HttpOnly Co…" at bounding box center [623, 350] width 536 height 137
type textarea "*"
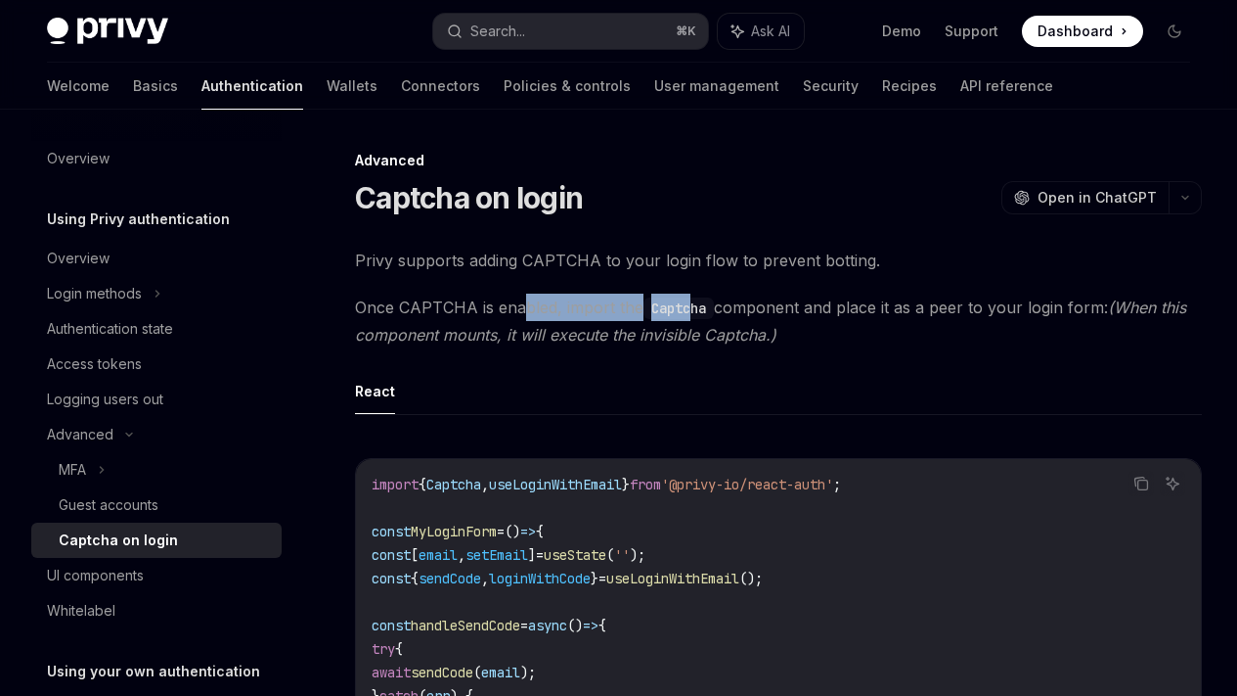
drag, startPoint x: 574, startPoint y: 337, endPoint x: 698, endPoint y: 345, distance: 124.5
click at [693, 340] on span "Once CAPTCHA is enabled, import the Captcha component and place it as a peer to…" at bounding box center [778, 320] width 847 height 55
click at [507, 348] on span "Once CAPTCHA is enabled, import the Captcha component and place it as a peer to…" at bounding box center [778, 320] width 847 height 55
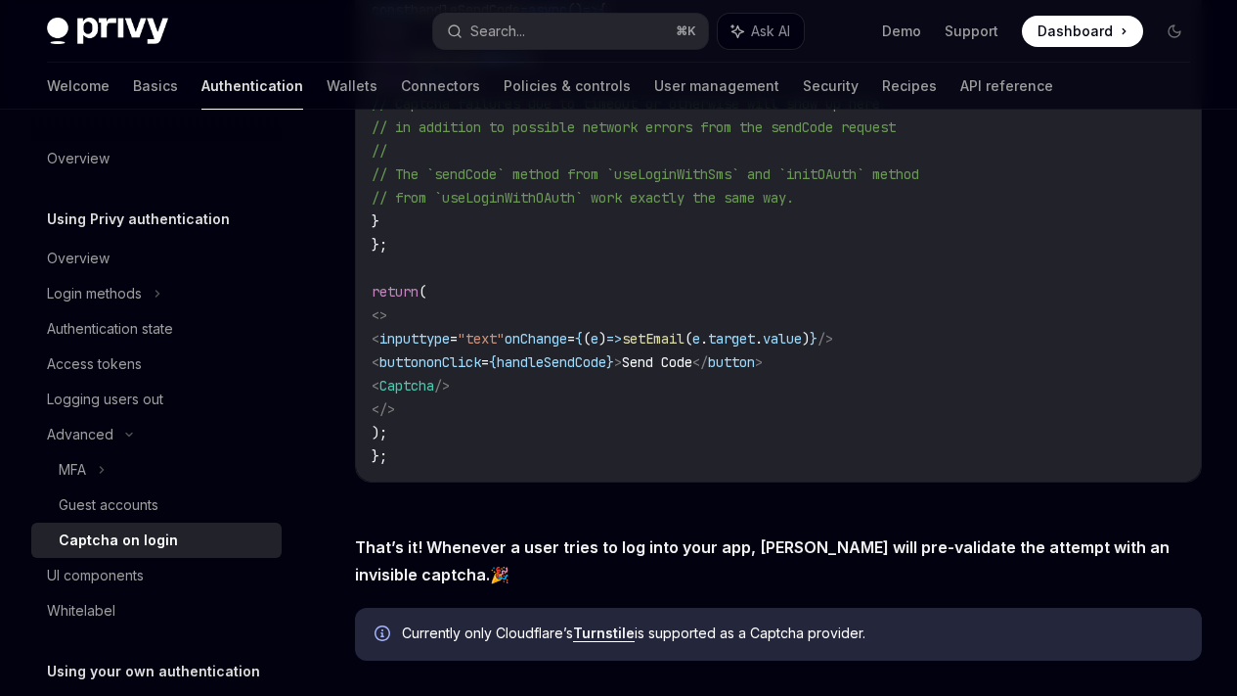
scroll to position [842, 0]
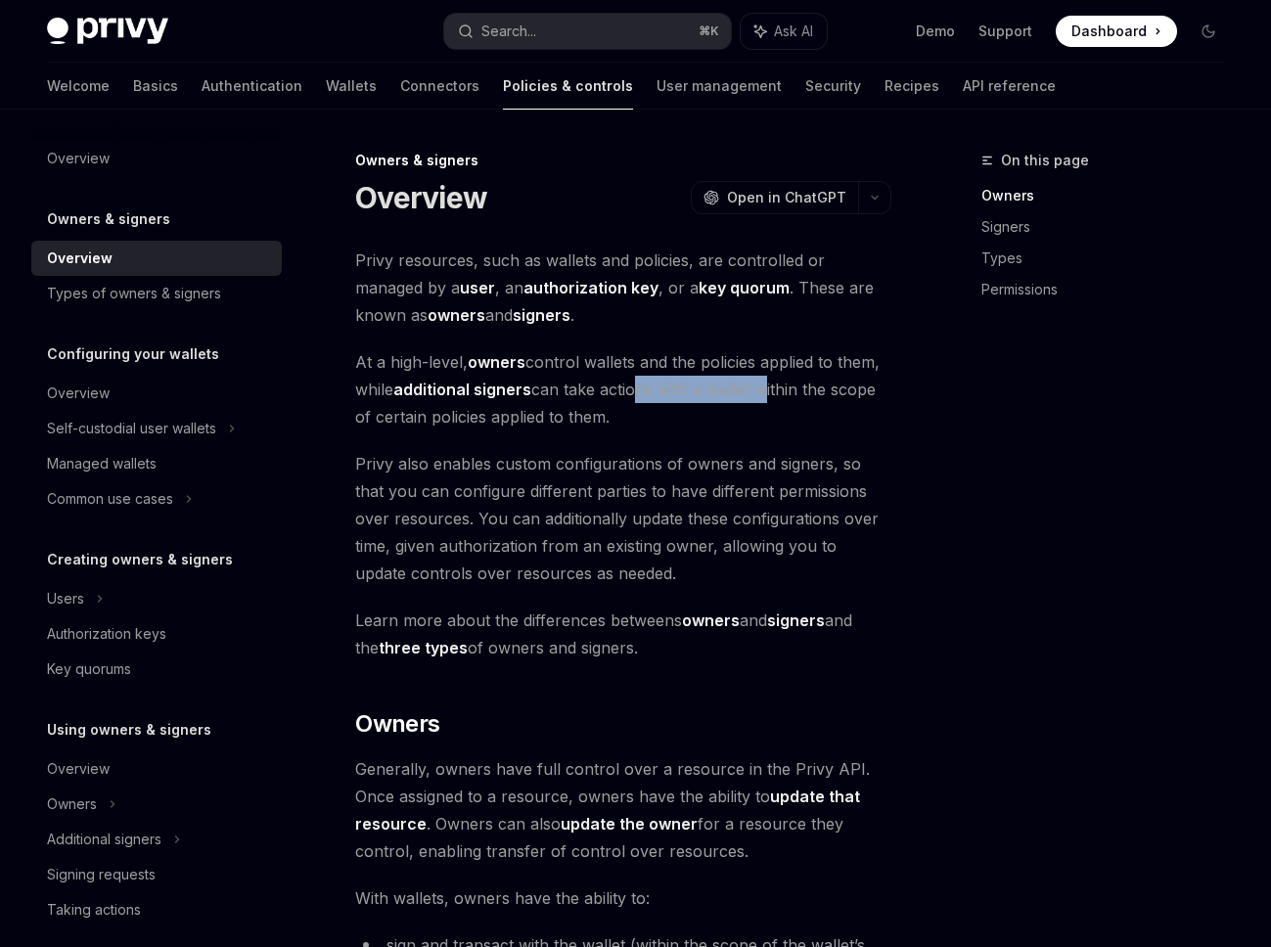
drag, startPoint x: 742, startPoint y: 386, endPoint x: 758, endPoint y: 387, distance: 15.7
click at [761, 385] on span "At a high-level, owners control wallets and the policies applied to them, while…" at bounding box center [623, 389] width 536 height 82
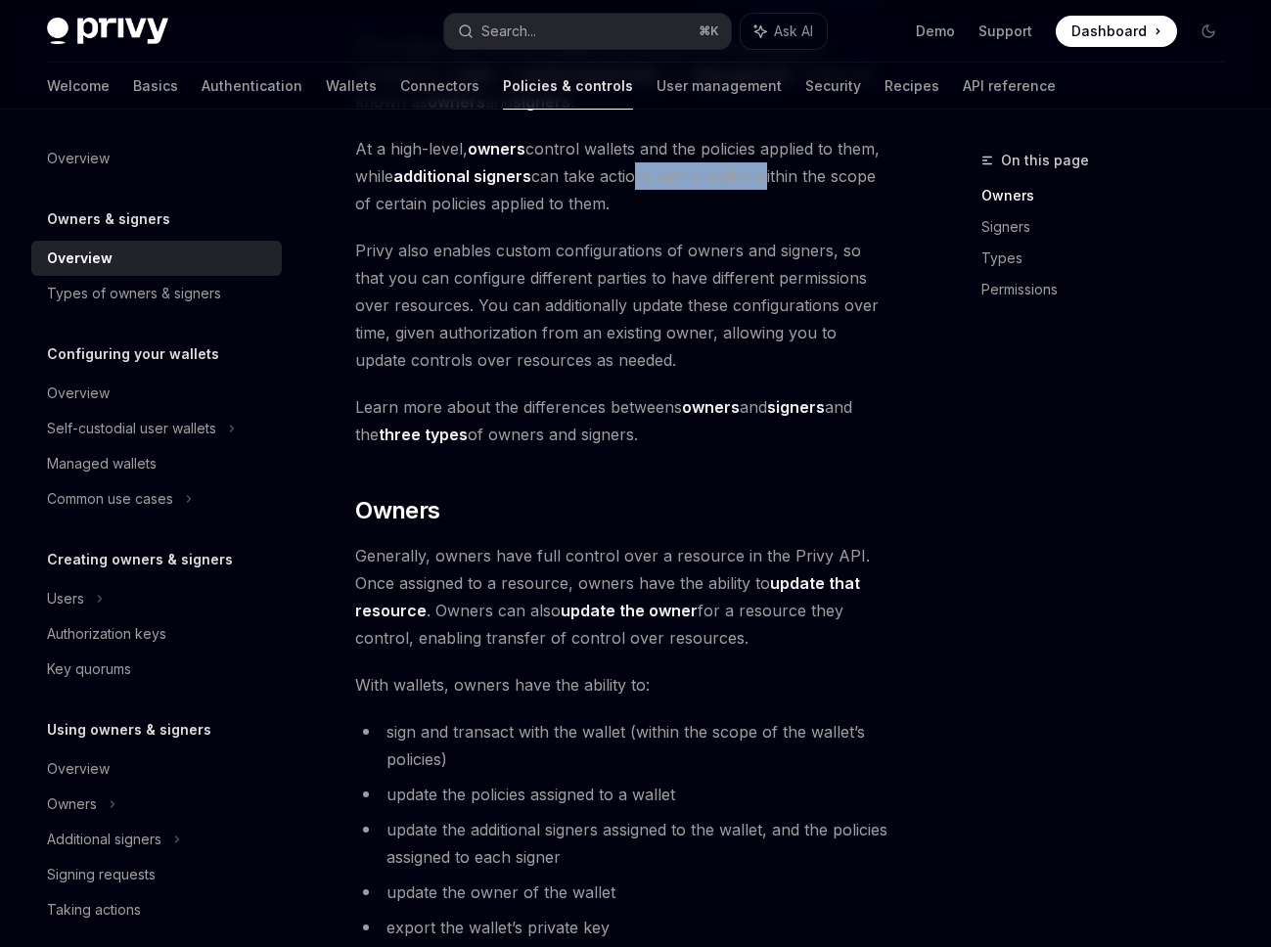
scroll to position [440, 0]
